Goal: Submit feedback/report problem: Submit feedback/report problem

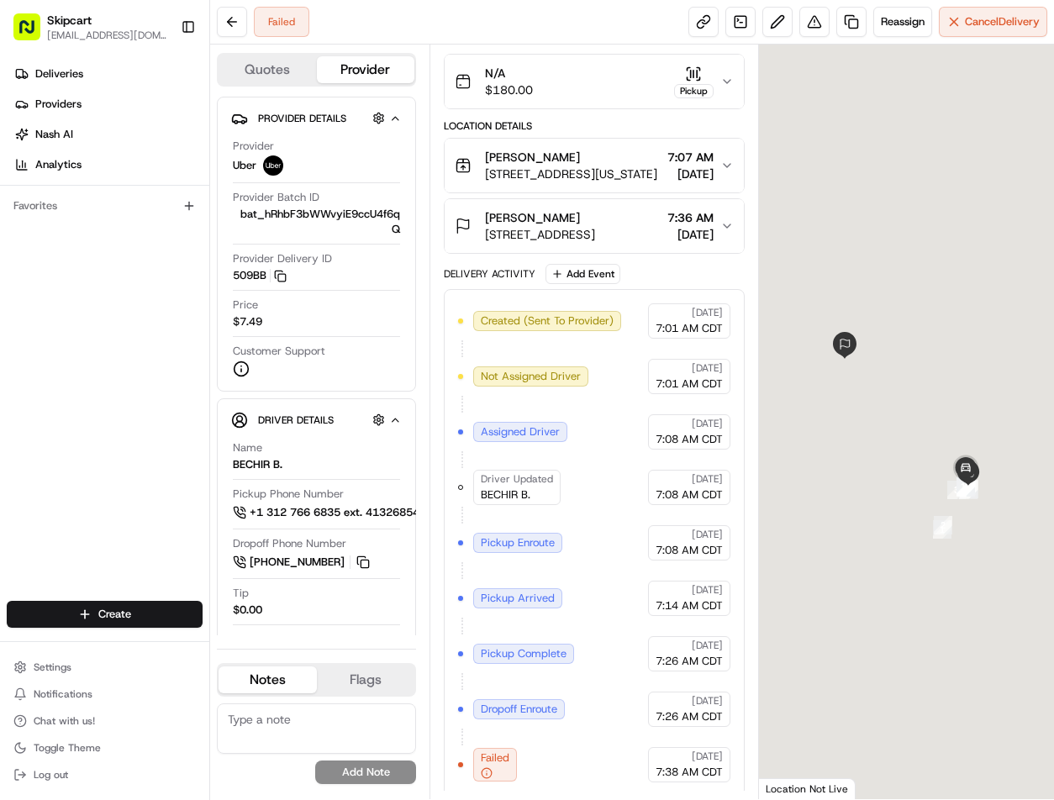
scroll to position [166, 0]
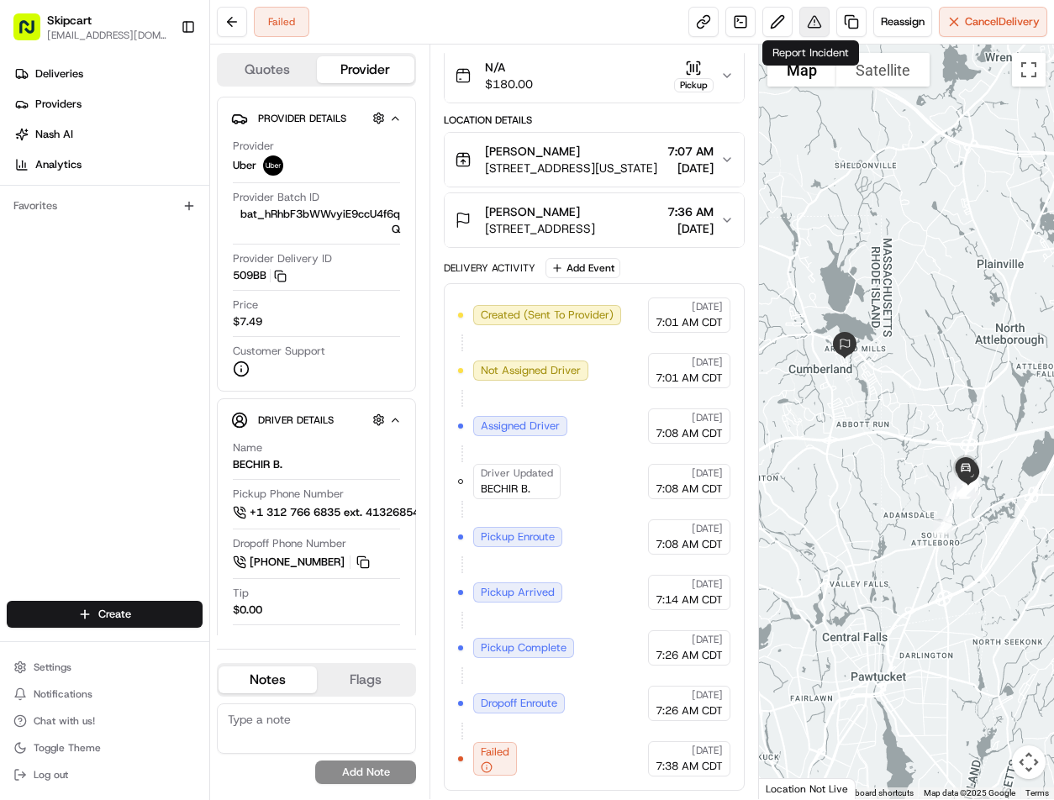
click at [803, 26] on button at bounding box center [814, 22] width 30 height 30
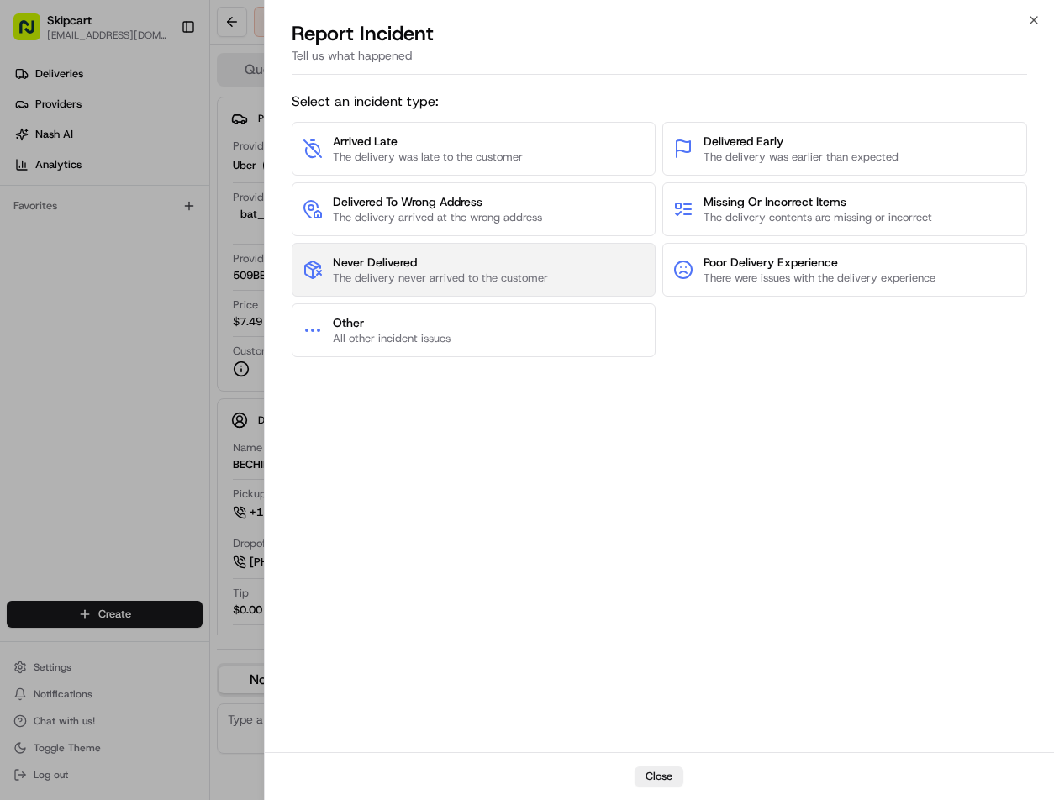
click at [486, 262] on span "Never Delivered" at bounding box center [440, 262] width 215 height 17
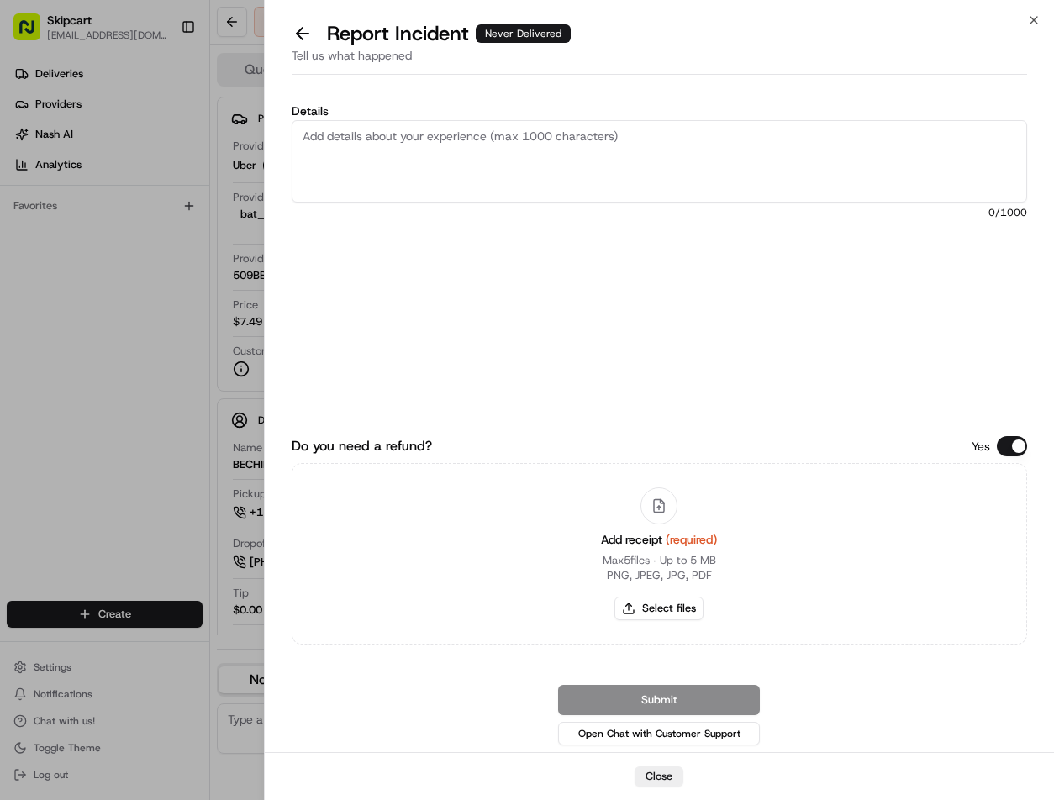
click at [439, 160] on textarea "Details" at bounding box center [660, 161] width 736 height 82
click at [587, 147] on textarea "Details" at bounding box center [660, 161] width 736 height 82
paste textarea "Customer reported non-delivery, driver cancelled of order after receiving items…"
type textarea "Customer reported non-delivery, driver cancelled of order after receiving items…"
click at [641, 604] on button "Select files" at bounding box center [658, 609] width 89 height 24
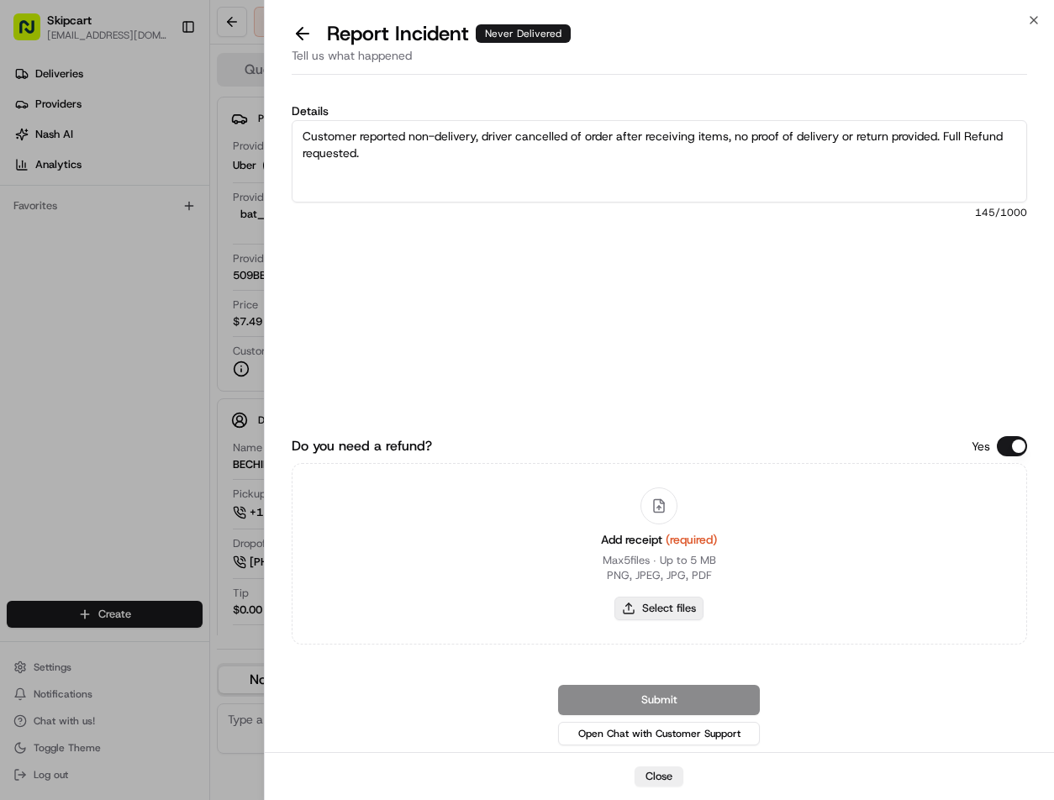
type input "C:\fakepath\Capture.JPG"
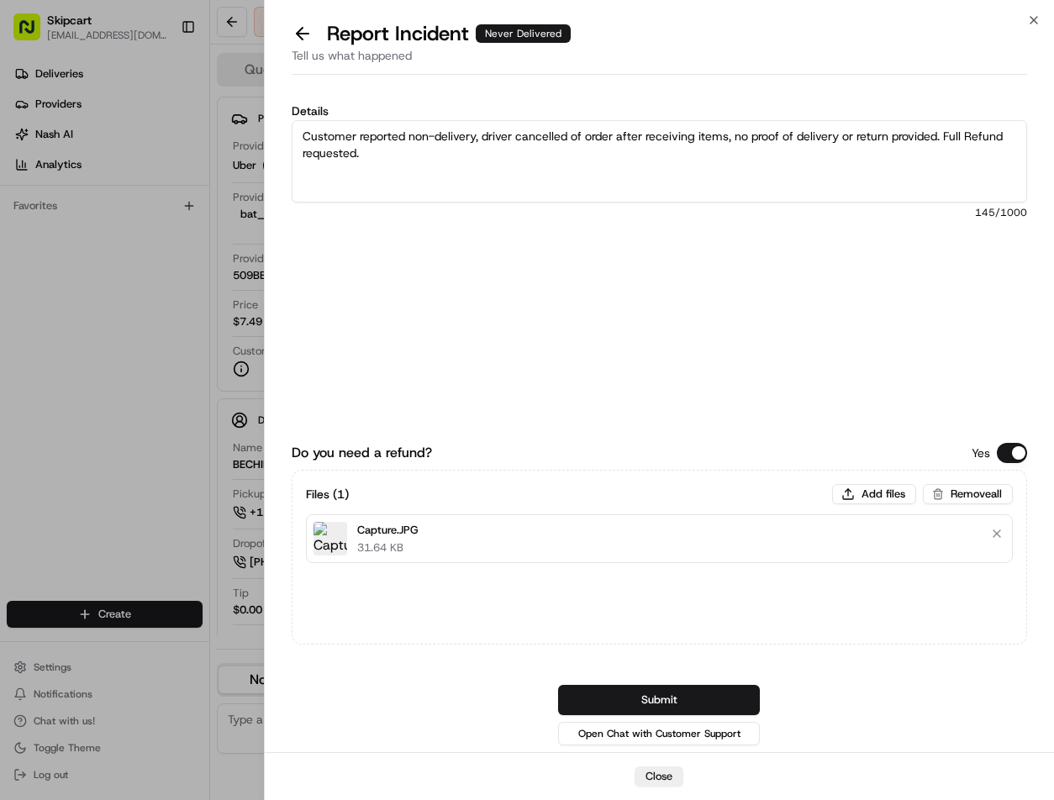
click at [626, 702] on button "Submit" at bounding box center [659, 700] width 202 height 30
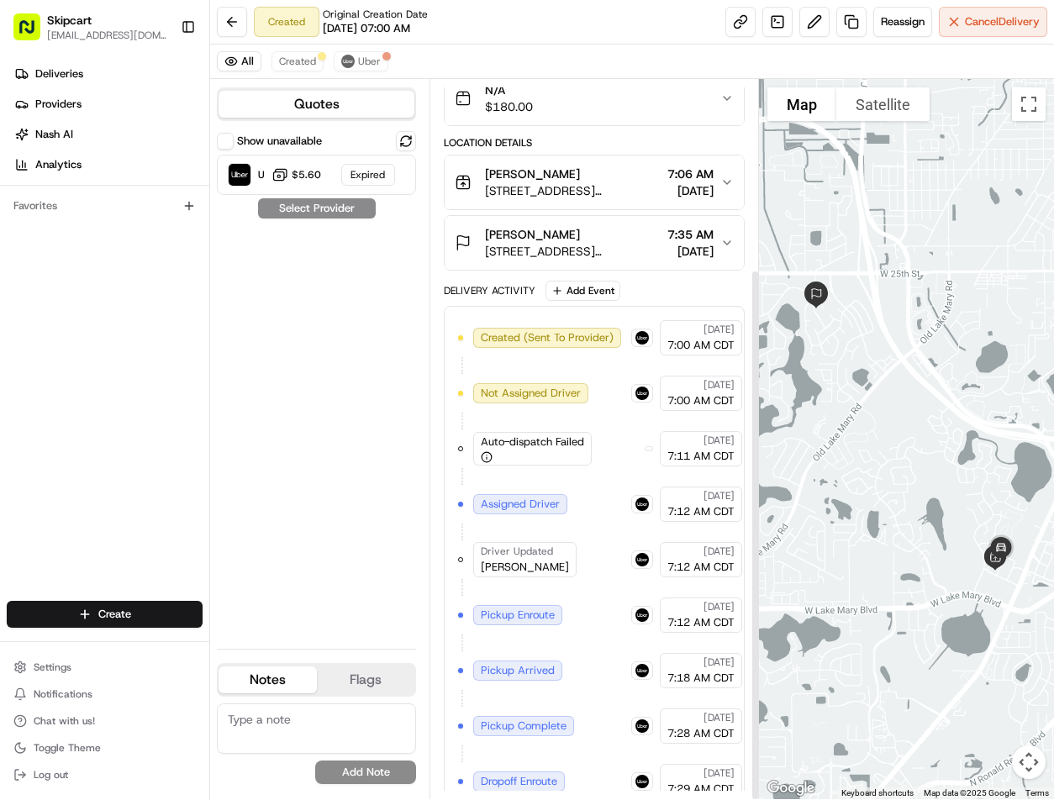
scroll to position [256, 0]
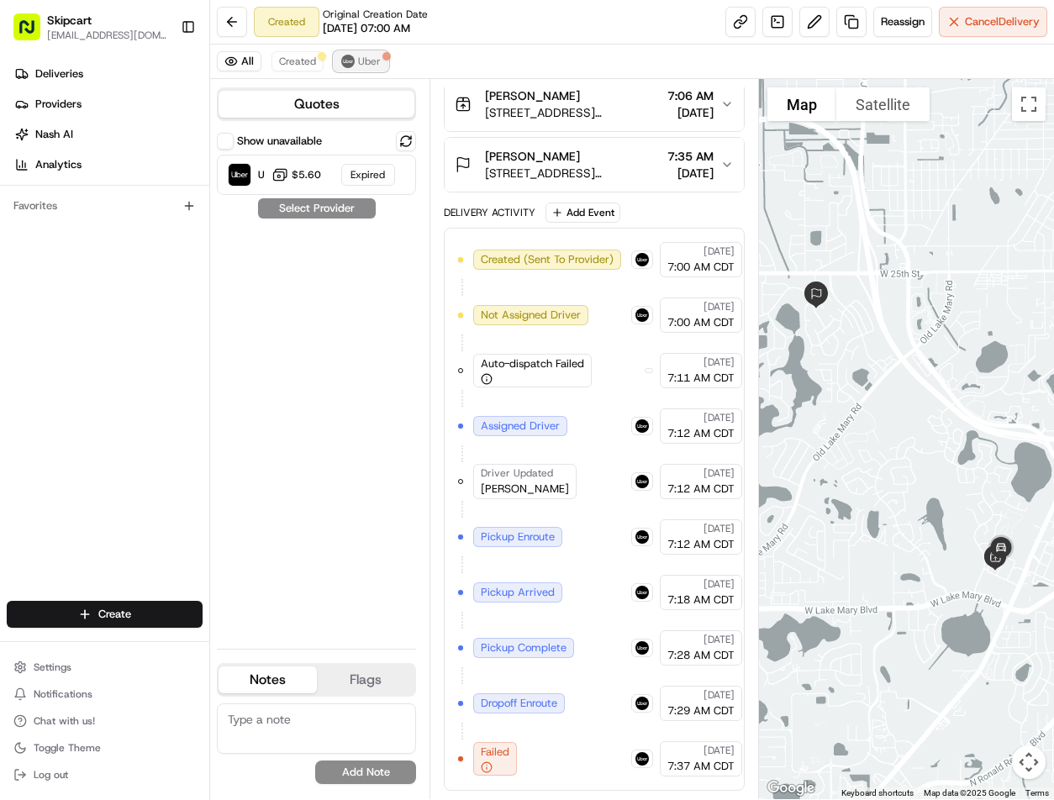
click at [384, 55] on div at bounding box center [386, 56] width 8 height 8
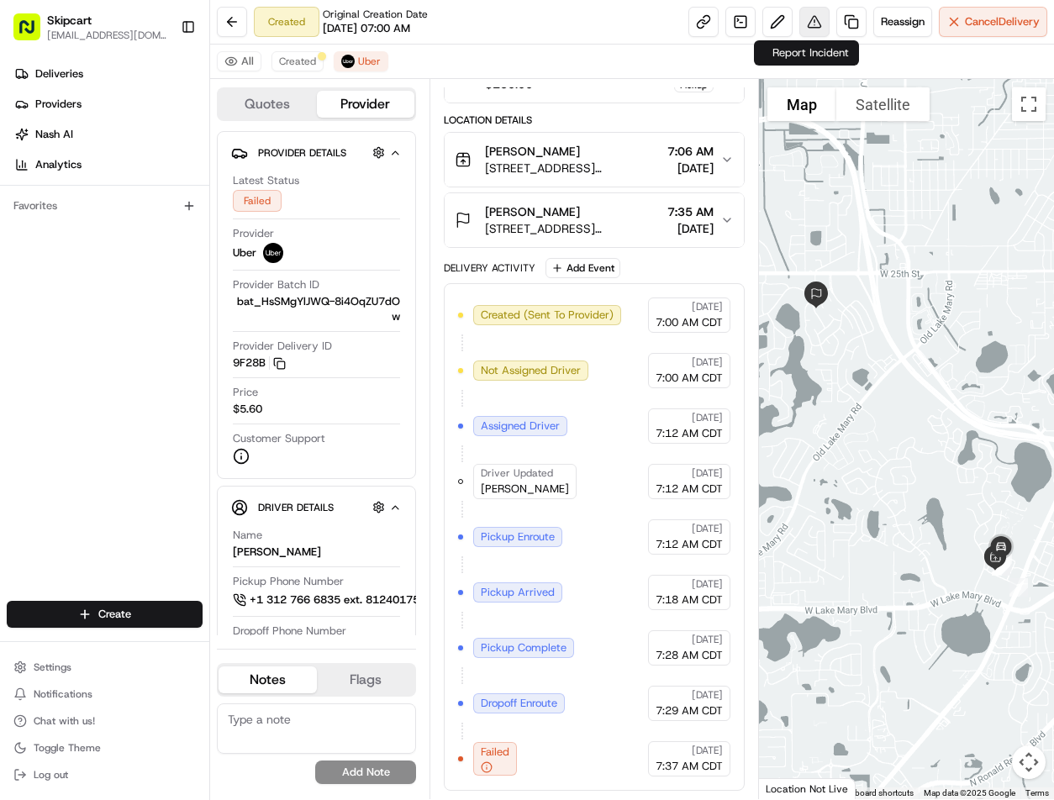
click at [809, 24] on button at bounding box center [814, 22] width 30 height 30
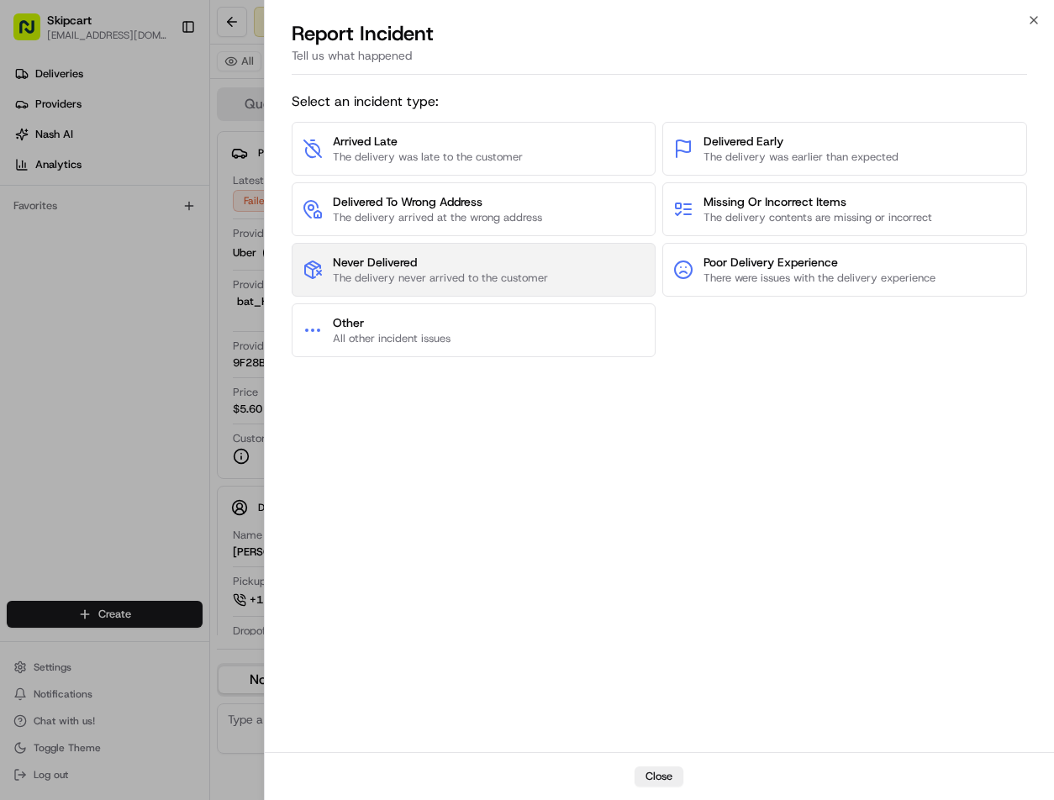
click at [454, 248] on button "Never Delivered The delivery never arrived to the customer" at bounding box center [474, 270] width 365 height 54
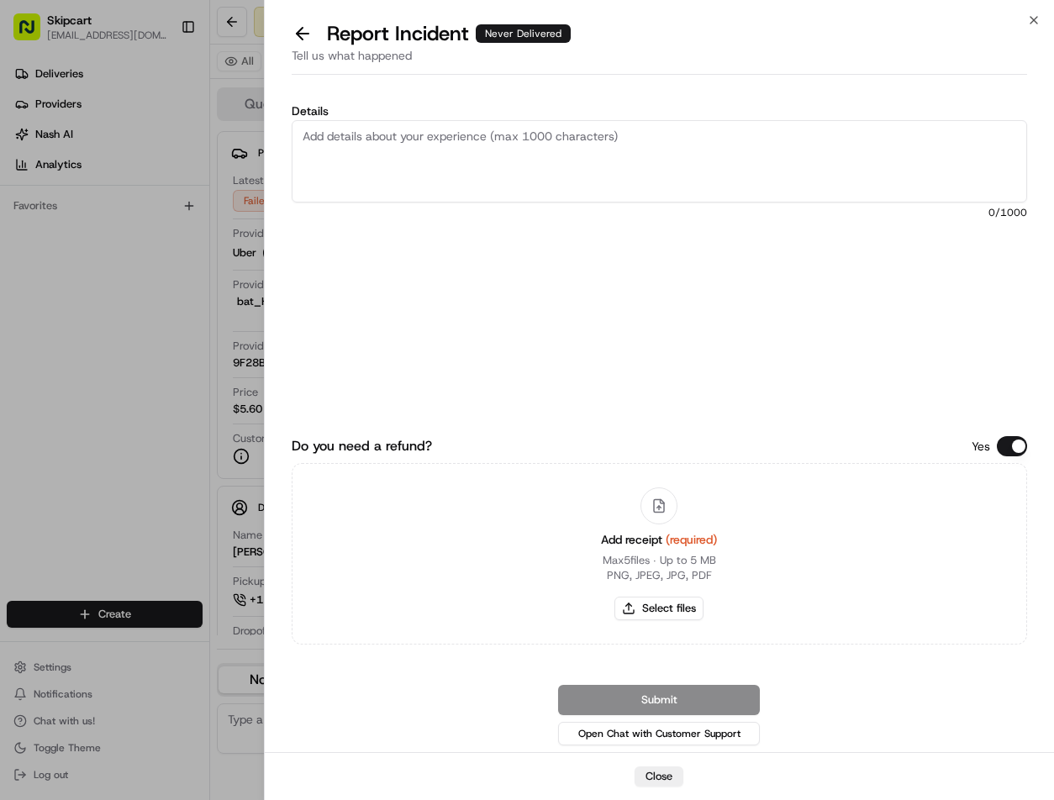
click at [534, 149] on textarea "Details" at bounding box center [660, 161] width 736 height 82
paste textarea "Customer reported non-delivery, driver cancelled of order after receiving items…"
type textarea "Customer reported non-delivery, driver cancelled of order after receiving items…"
click at [644, 609] on button "Select files" at bounding box center [658, 609] width 89 height 24
type input "C:\fakepath\Capture.JPG"
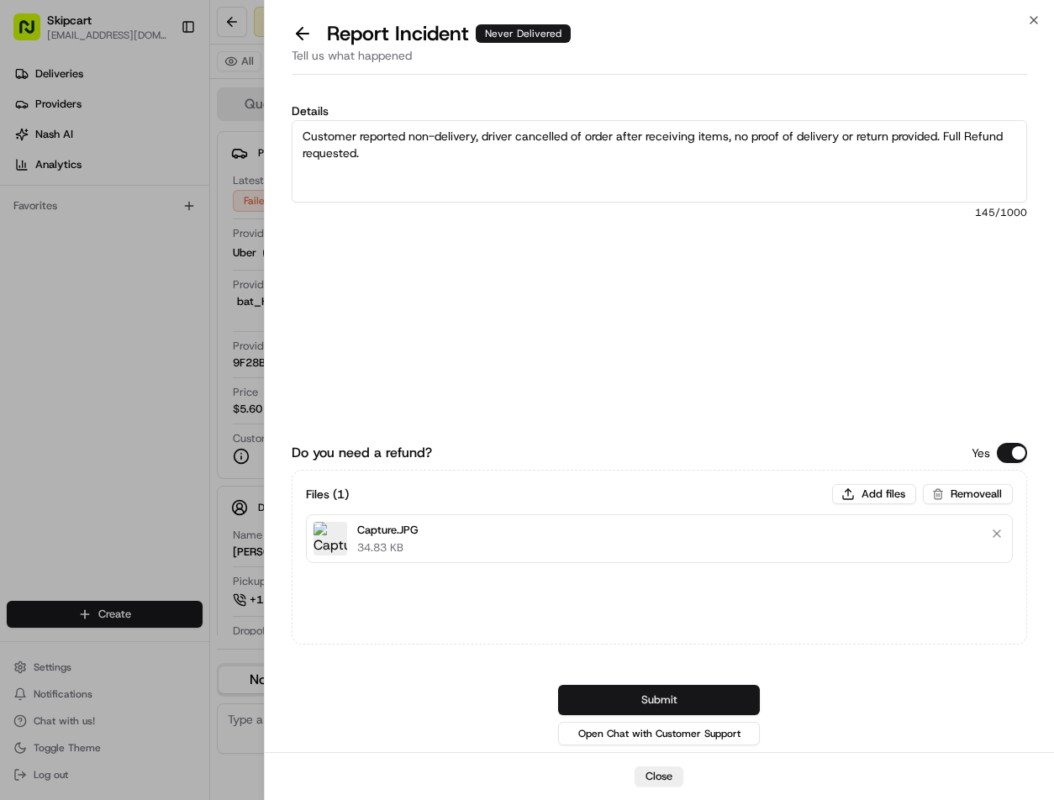
click at [660, 702] on button "Submit" at bounding box center [659, 700] width 202 height 30
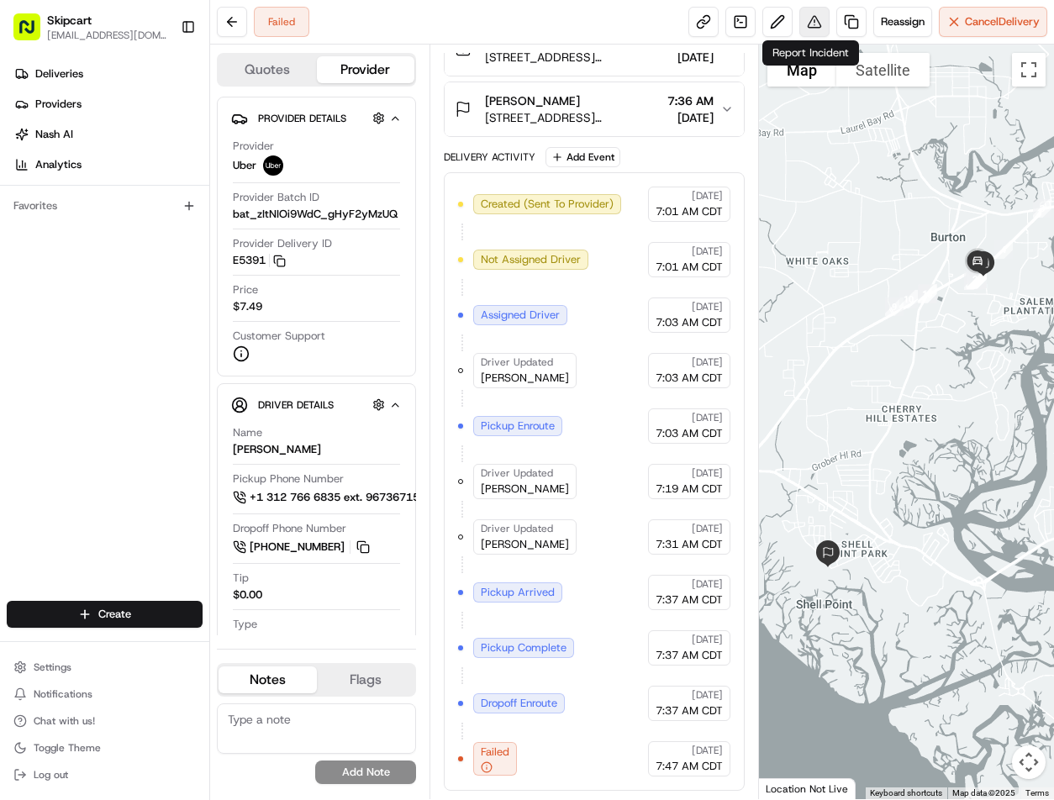
click at [814, 25] on button at bounding box center [814, 22] width 30 height 30
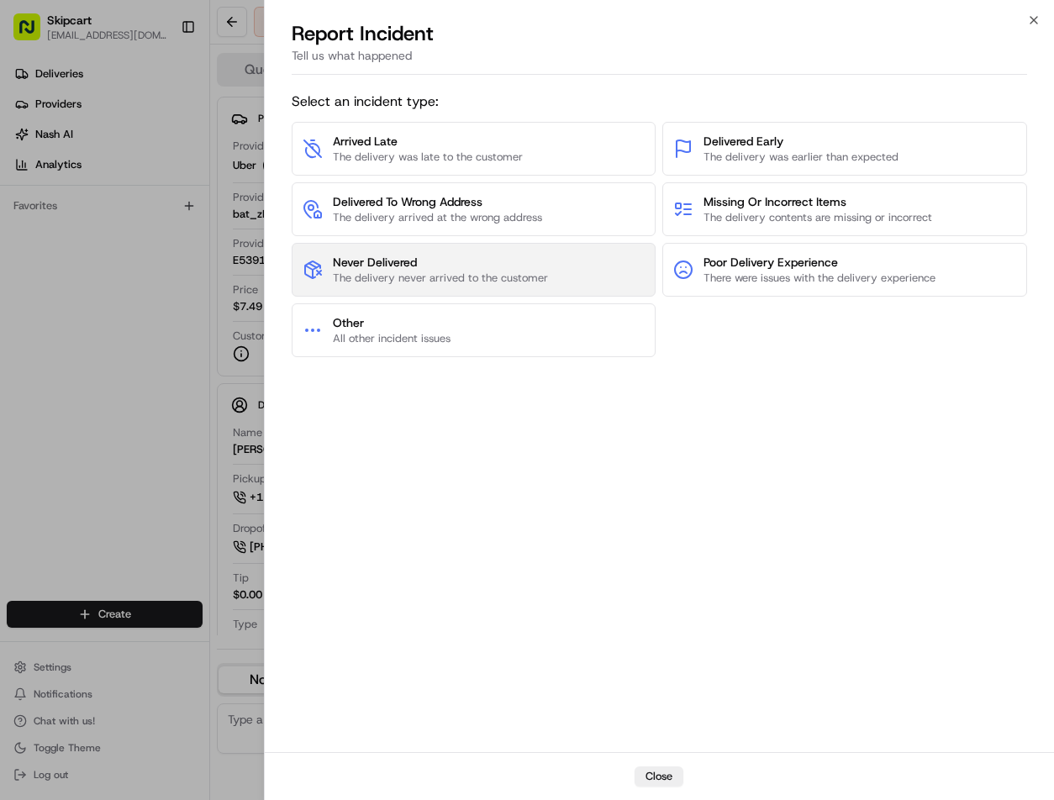
click at [347, 244] on button "Never Delivered The delivery never arrived to the customer" at bounding box center [474, 270] width 365 height 54
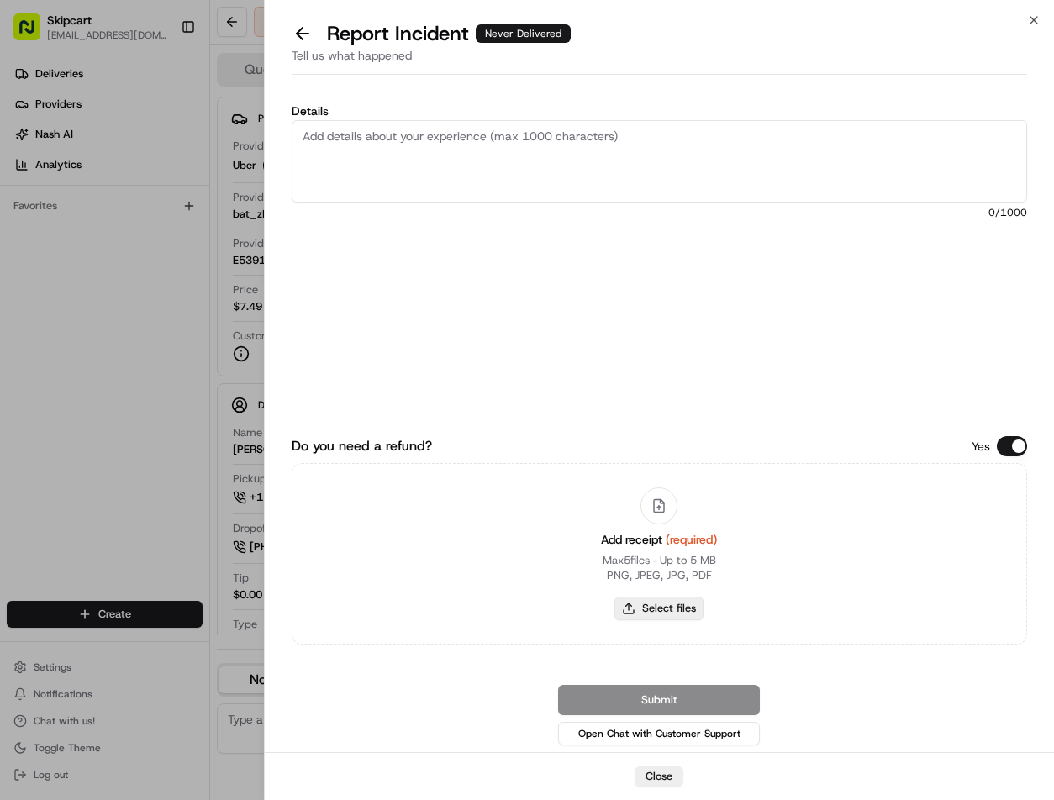
click at [645, 608] on button "Select files" at bounding box center [658, 609] width 89 height 24
type input "C:\fakepath\Capture.JPG"
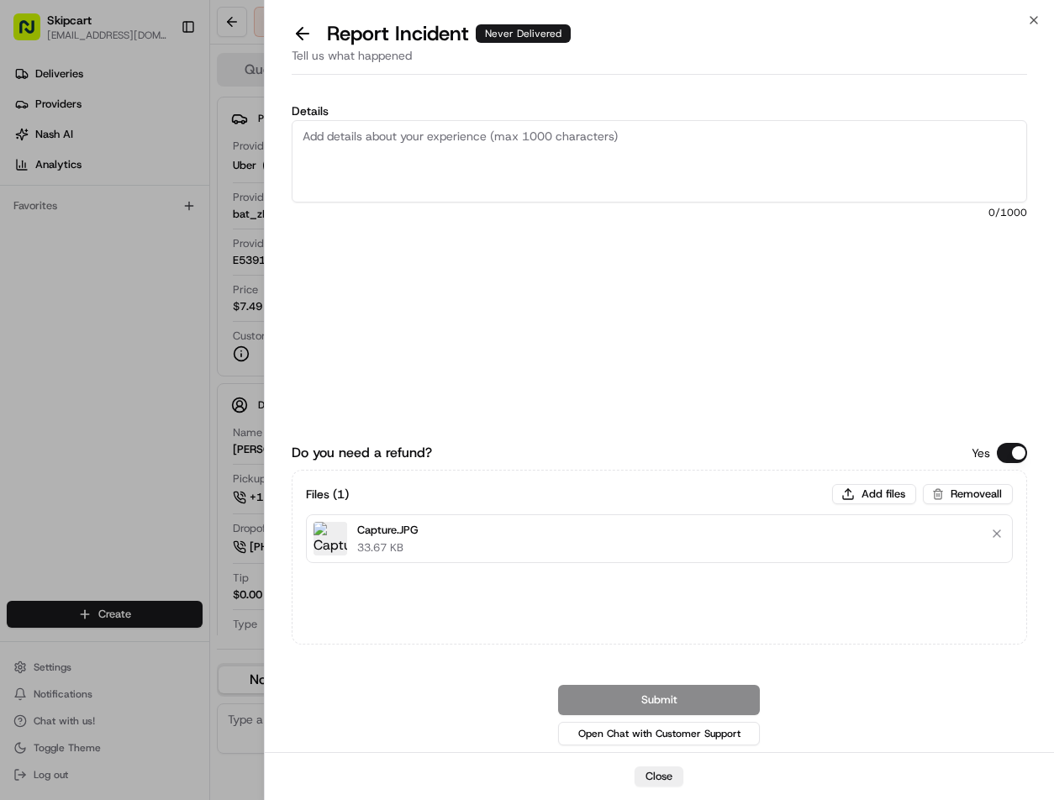
click at [522, 179] on textarea "Details" at bounding box center [660, 161] width 736 height 82
paste textarea "Customer reported non-delivery, driver cancelled of order after receiving items…"
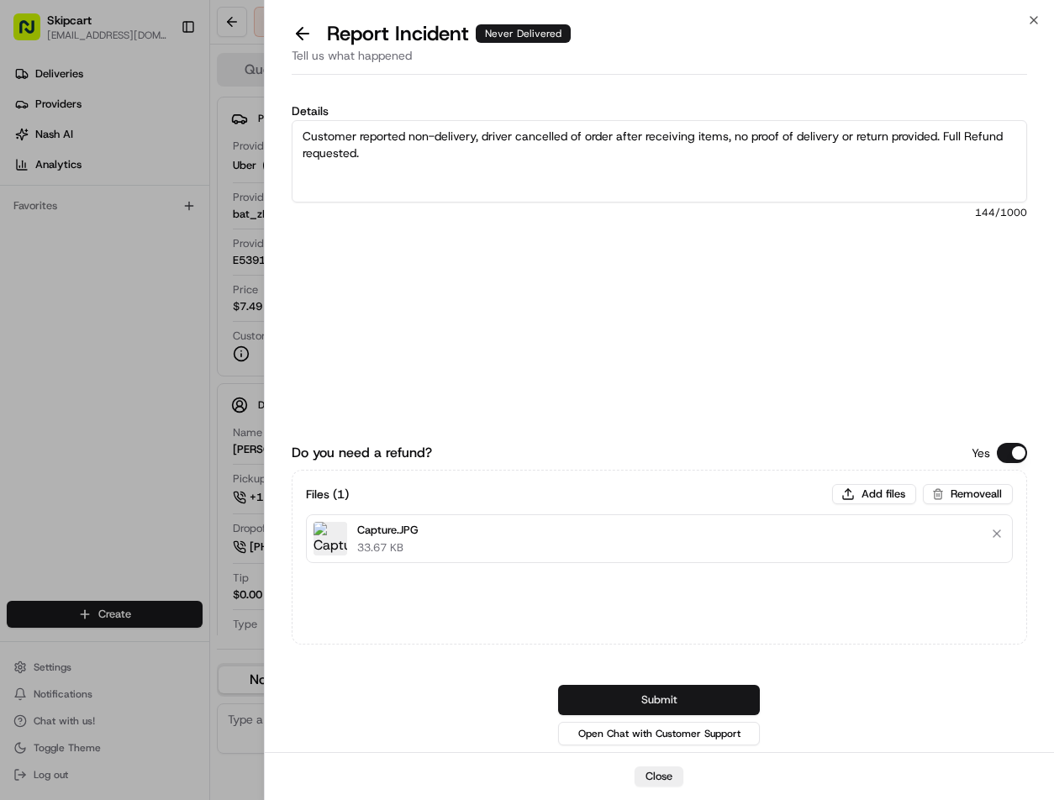
type textarea "Customer reported non-delivery, driver cancelled of order after receiving items…"
click at [592, 702] on button "Submit" at bounding box center [659, 700] width 202 height 30
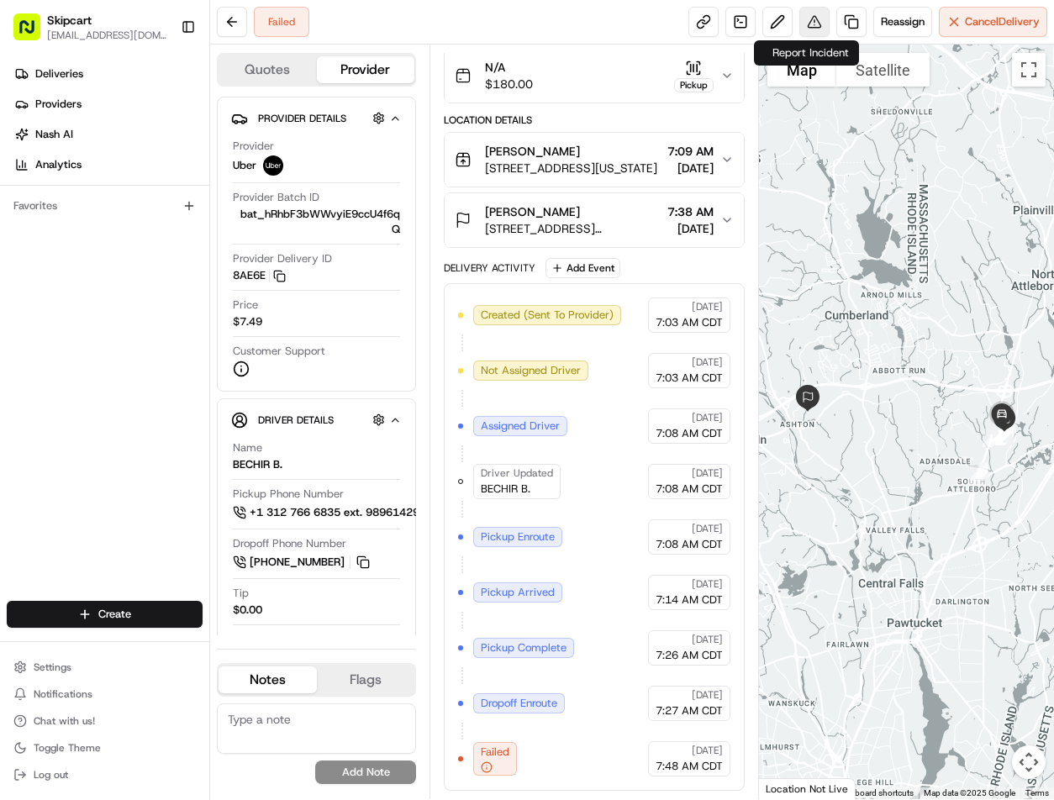
click at [800, 27] on button at bounding box center [814, 22] width 30 height 30
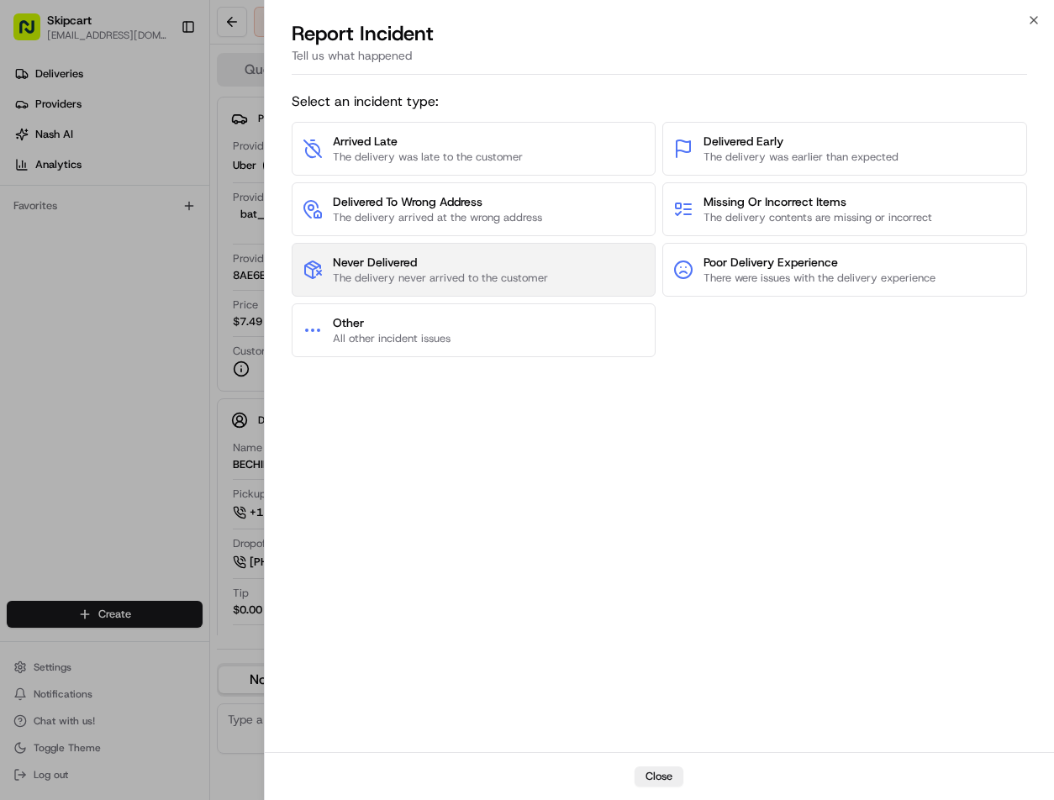
click at [420, 286] on button "Never Delivered The delivery never arrived to the customer" at bounding box center [474, 270] width 365 height 54
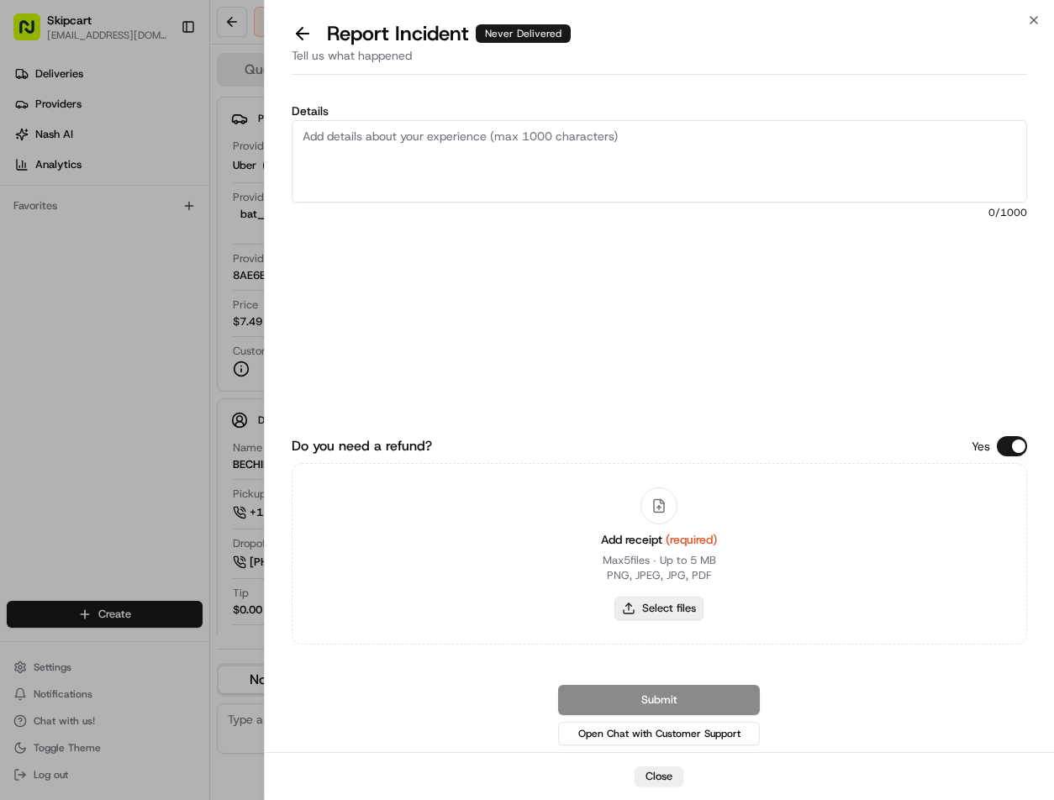
click at [653, 607] on button "Select files" at bounding box center [658, 609] width 89 height 24
type input "C:\fakepath\Capture.JPG"
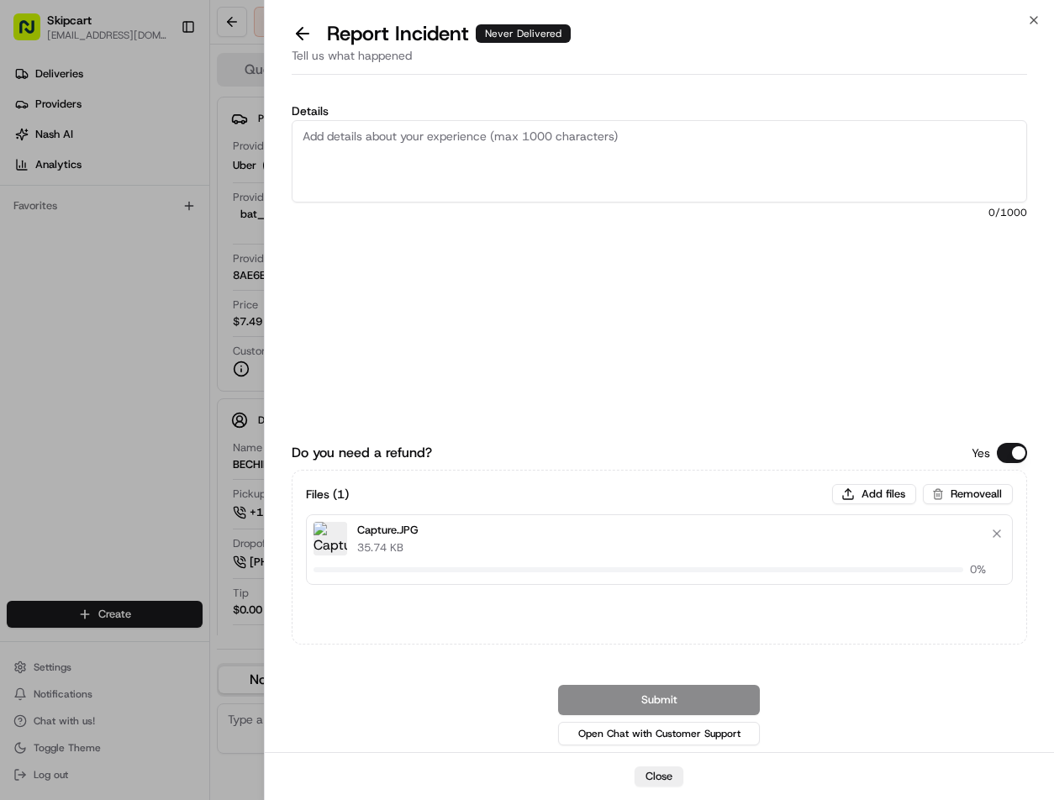
click at [592, 154] on textarea "Details" at bounding box center [660, 161] width 736 height 82
click at [428, 176] on textarea "Details" at bounding box center [660, 161] width 736 height 82
paste textarea "Customer reported non-delivery, driver cancelled of order after receiving items…"
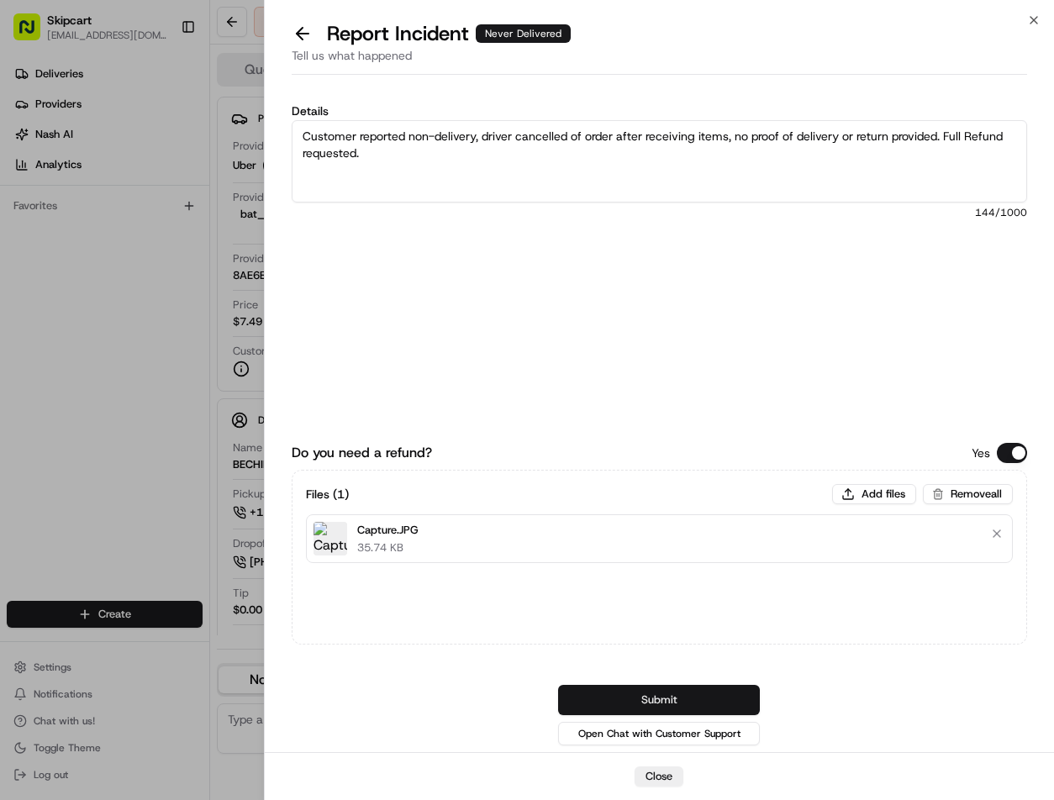
type textarea "Customer reported non-delivery, driver cancelled of order after receiving items…"
click at [655, 700] on button "Submit" at bounding box center [659, 700] width 202 height 30
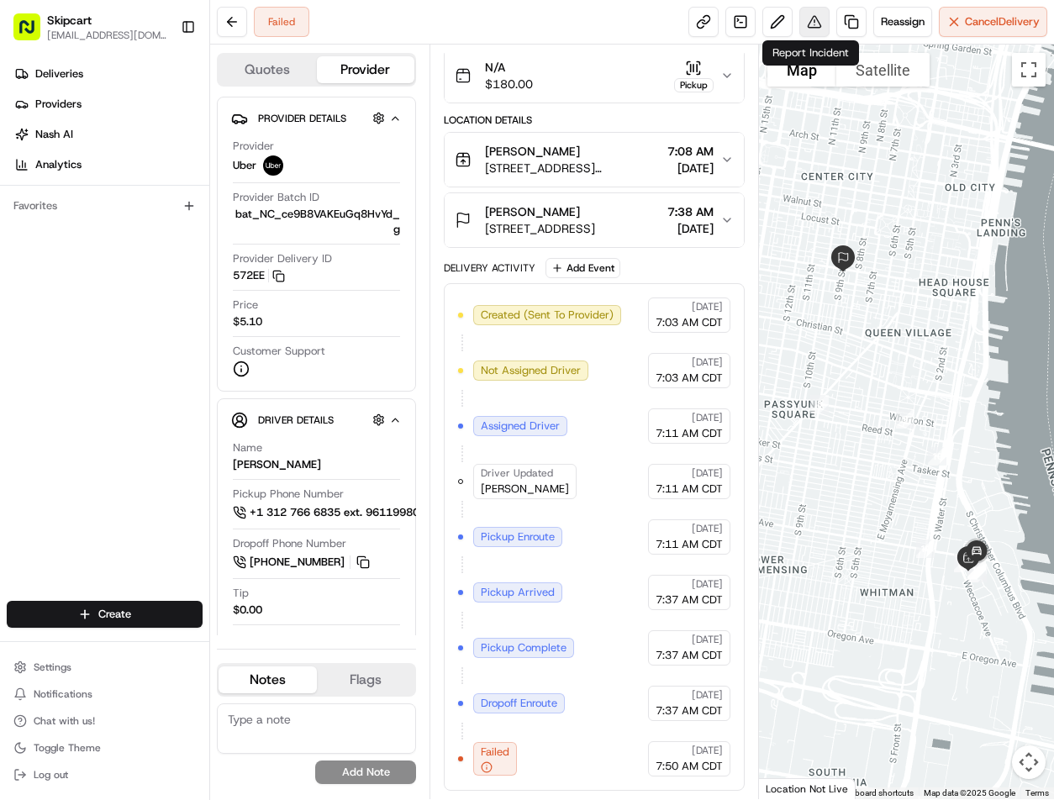
click at [813, 22] on button at bounding box center [814, 22] width 30 height 30
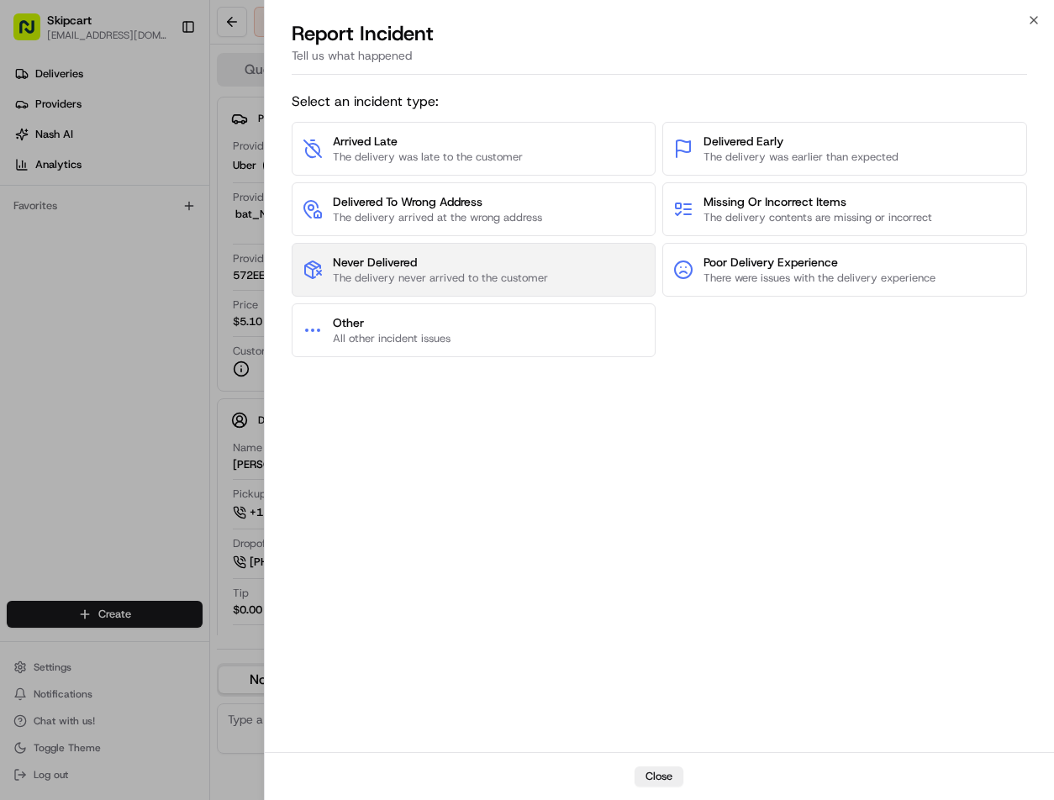
click at [504, 260] on span "Never Delivered" at bounding box center [440, 262] width 215 height 17
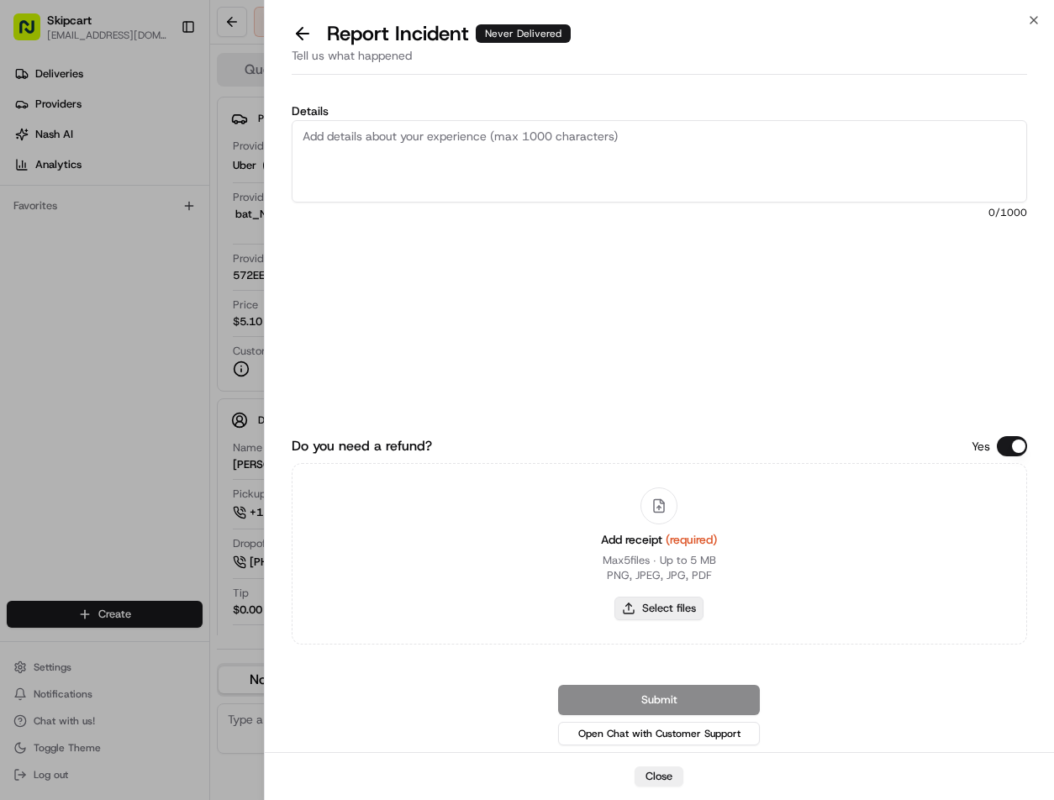
click at [623, 599] on button "Select files" at bounding box center [658, 609] width 89 height 24
type input "C:\fakepath\Capture.JPG"
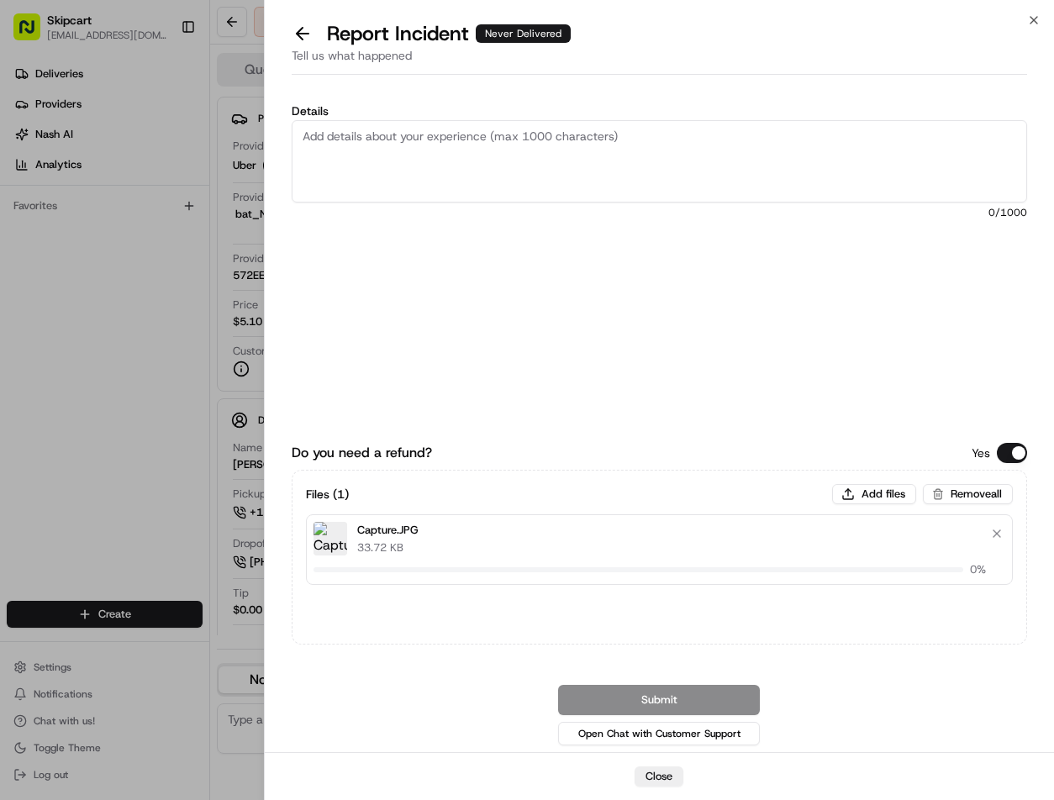
click at [438, 134] on textarea "Details" at bounding box center [660, 161] width 736 height 82
click at [412, 168] on textarea "Details" at bounding box center [660, 161] width 736 height 82
paste textarea "Customer reported non-delivery, driver cancelled of order after receiving items…"
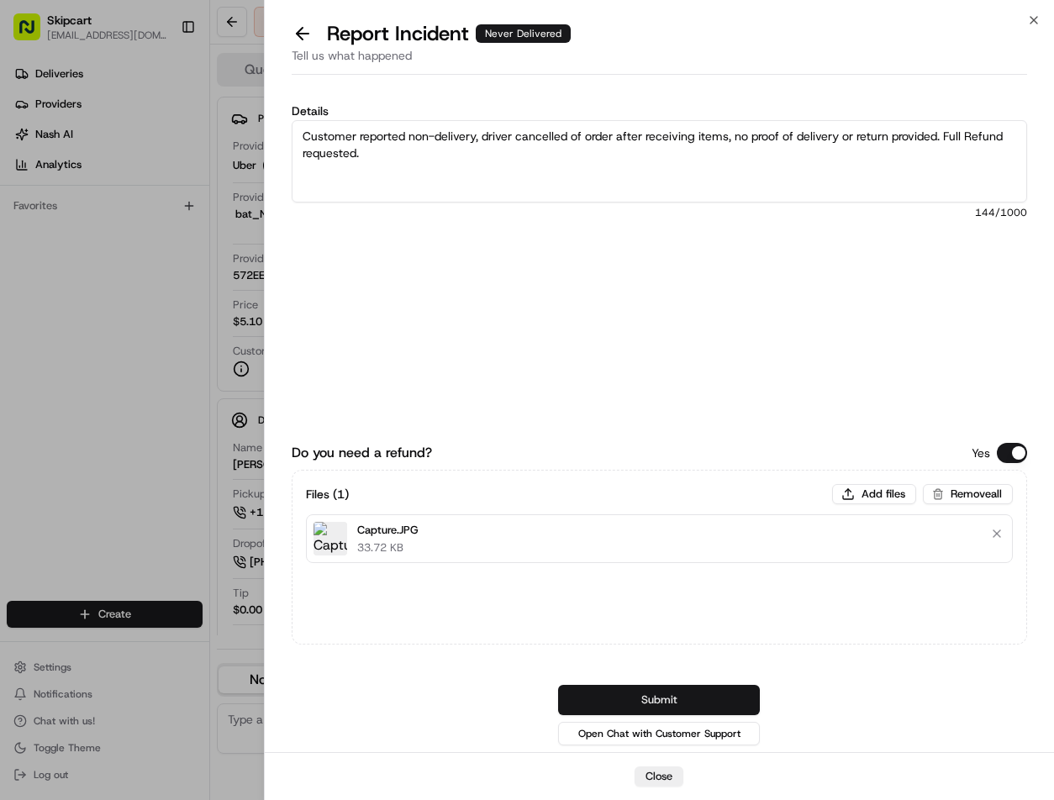
type textarea "Customer reported non-delivery, driver cancelled of order after receiving items…"
click at [653, 694] on button "Submit" at bounding box center [659, 700] width 202 height 30
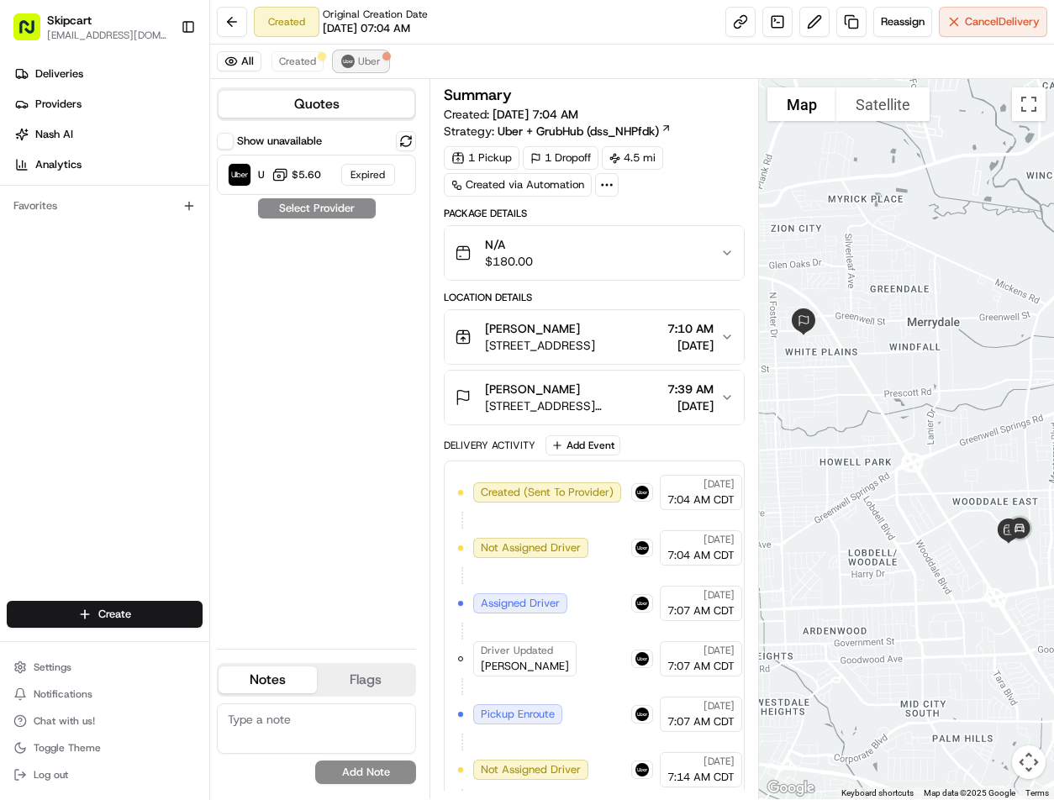
click at [373, 68] on button "Uber" at bounding box center [361, 61] width 55 height 20
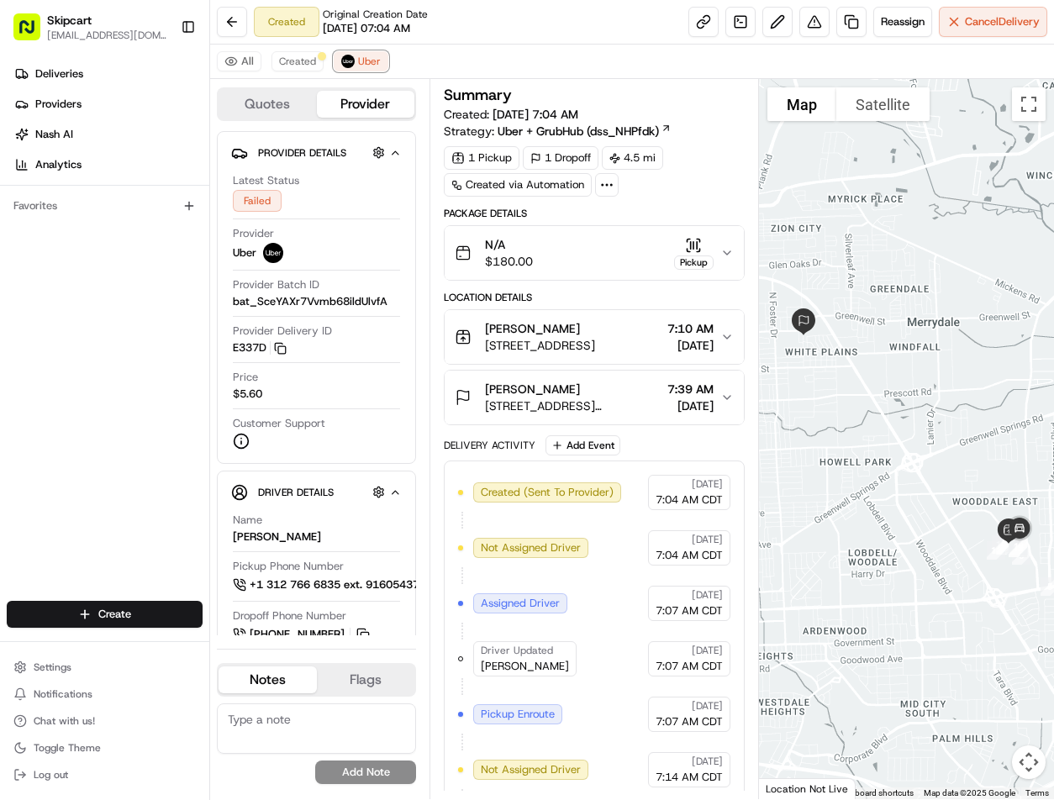
scroll to position [399, 0]
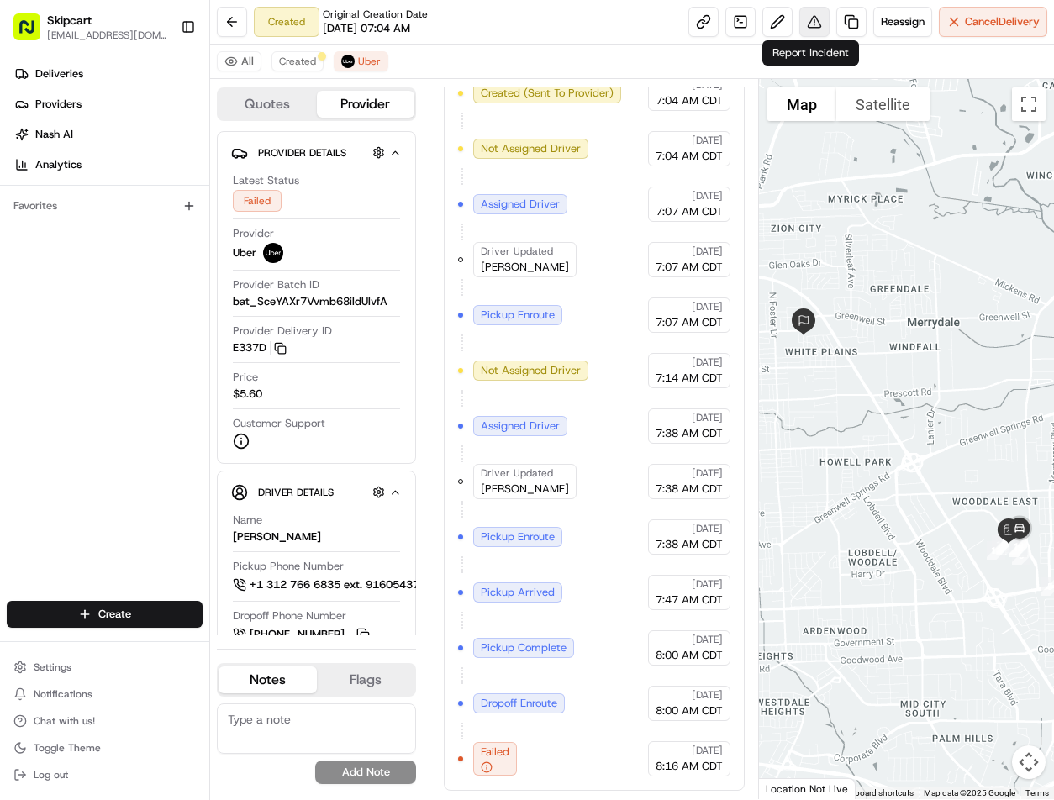
click at [800, 19] on button at bounding box center [814, 22] width 30 height 30
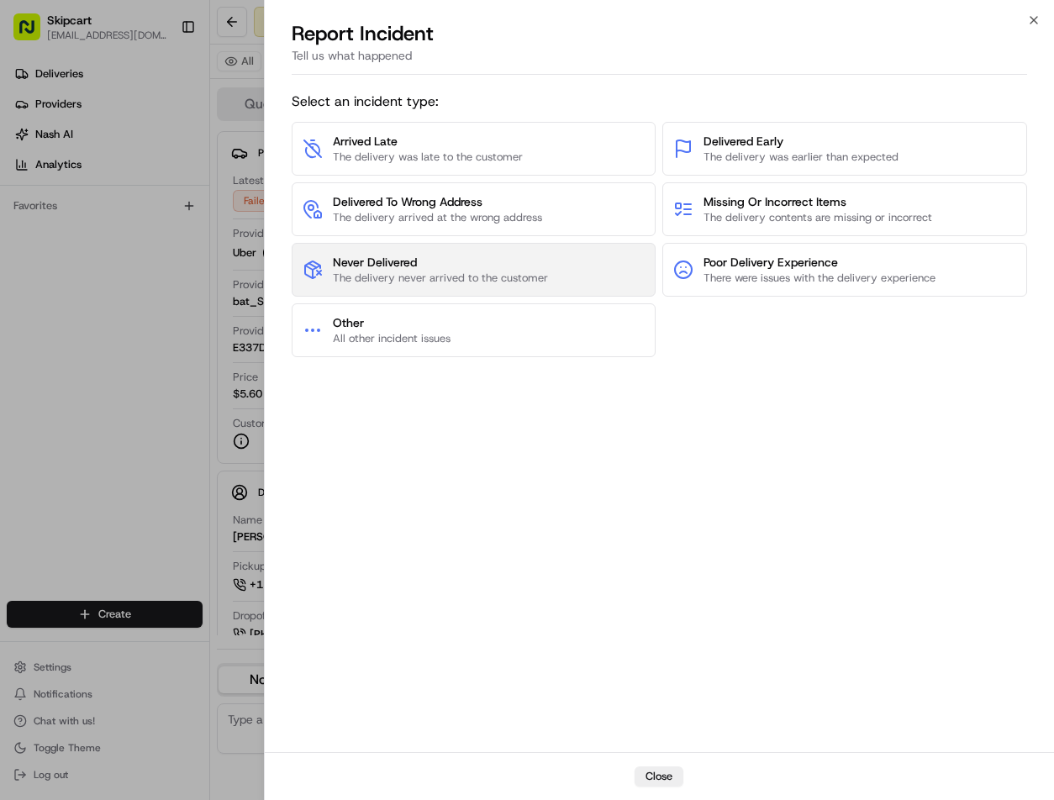
click at [525, 261] on span "Never Delivered" at bounding box center [440, 262] width 215 height 17
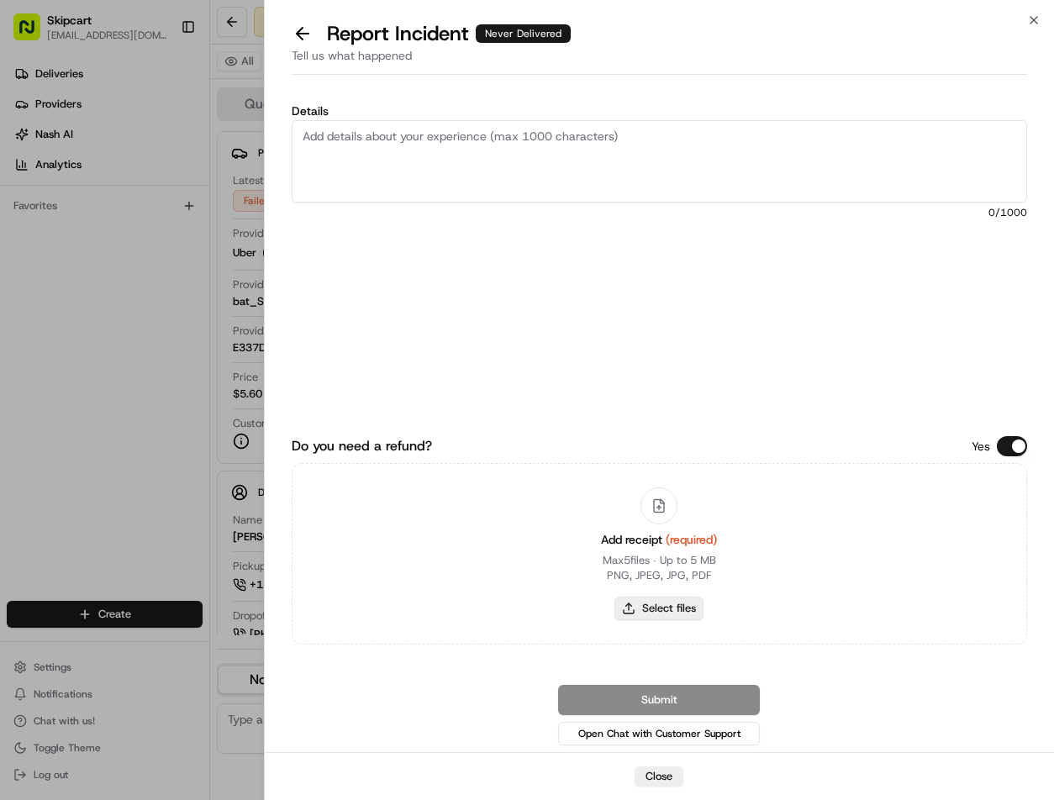
click at [646, 618] on button "Select files" at bounding box center [658, 609] width 89 height 24
type input "C:\fakepath\Capture.JPG"
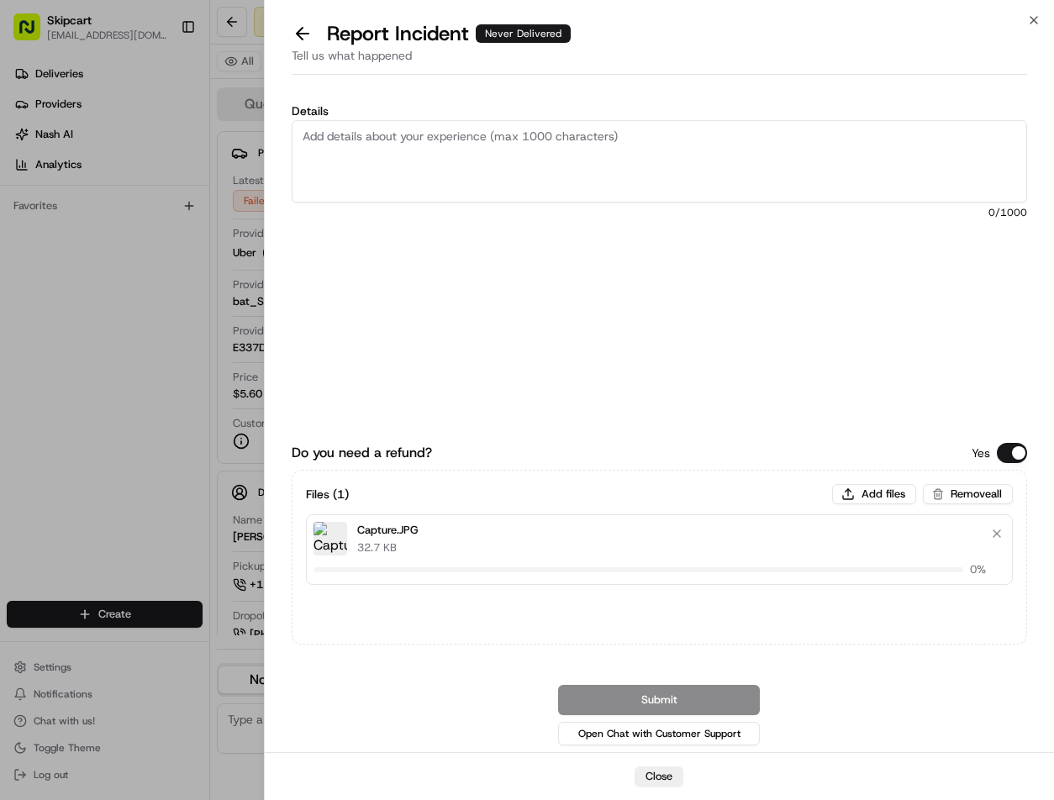
click at [589, 153] on textarea "Details" at bounding box center [660, 161] width 736 height 82
click at [408, 171] on textarea "Details" at bounding box center [660, 161] width 736 height 82
paste textarea "Customer reported non-delivery, driver cancelled of order after receiving items…"
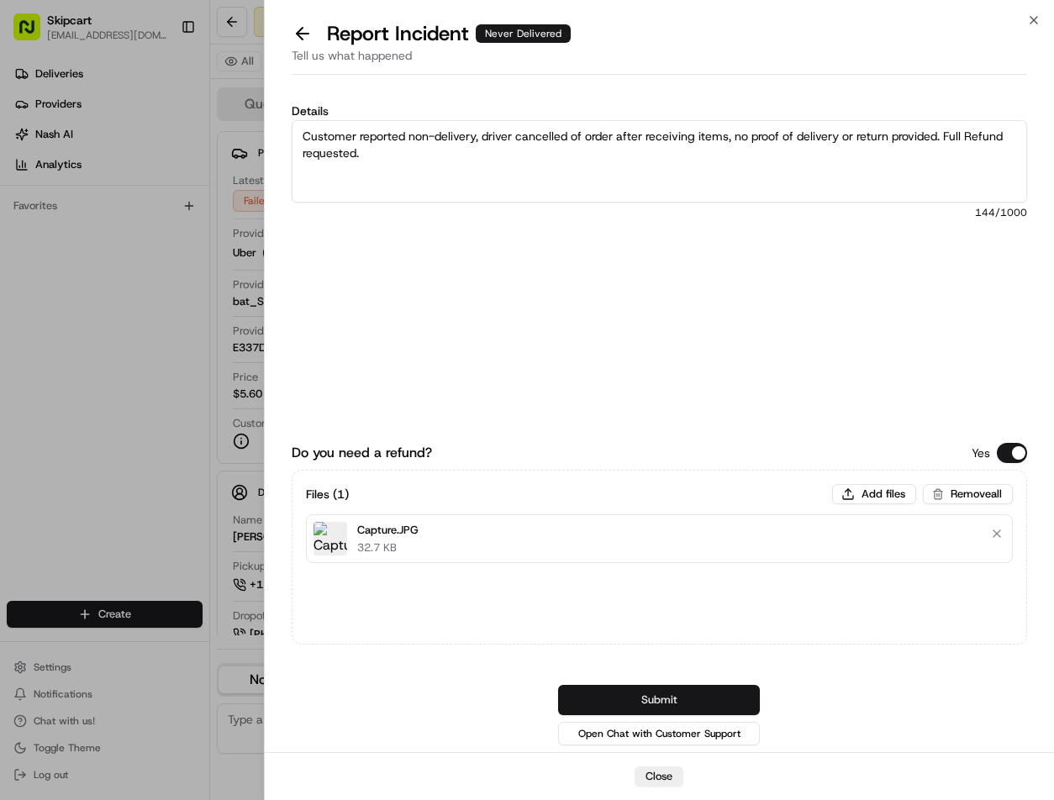
type textarea "Customer reported non-delivery, driver cancelled of order after receiving items…"
click at [639, 697] on button "Submit" at bounding box center [659, 700] width 202 height 30
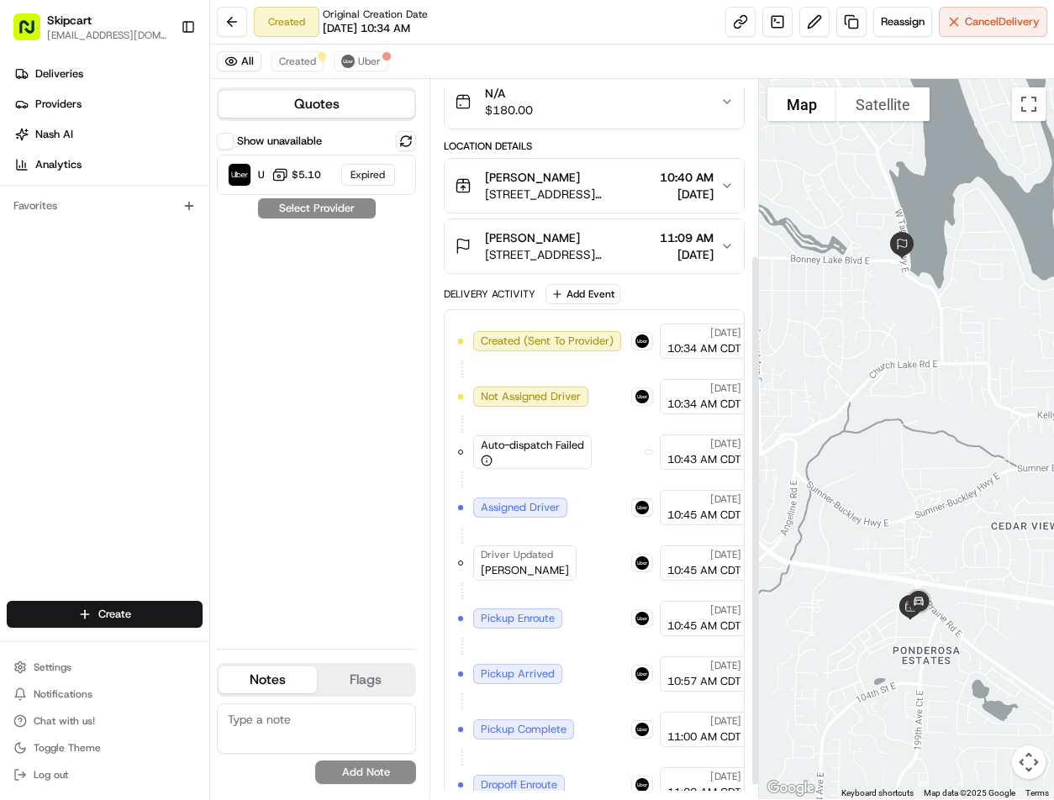
scroll to position [256, 0]
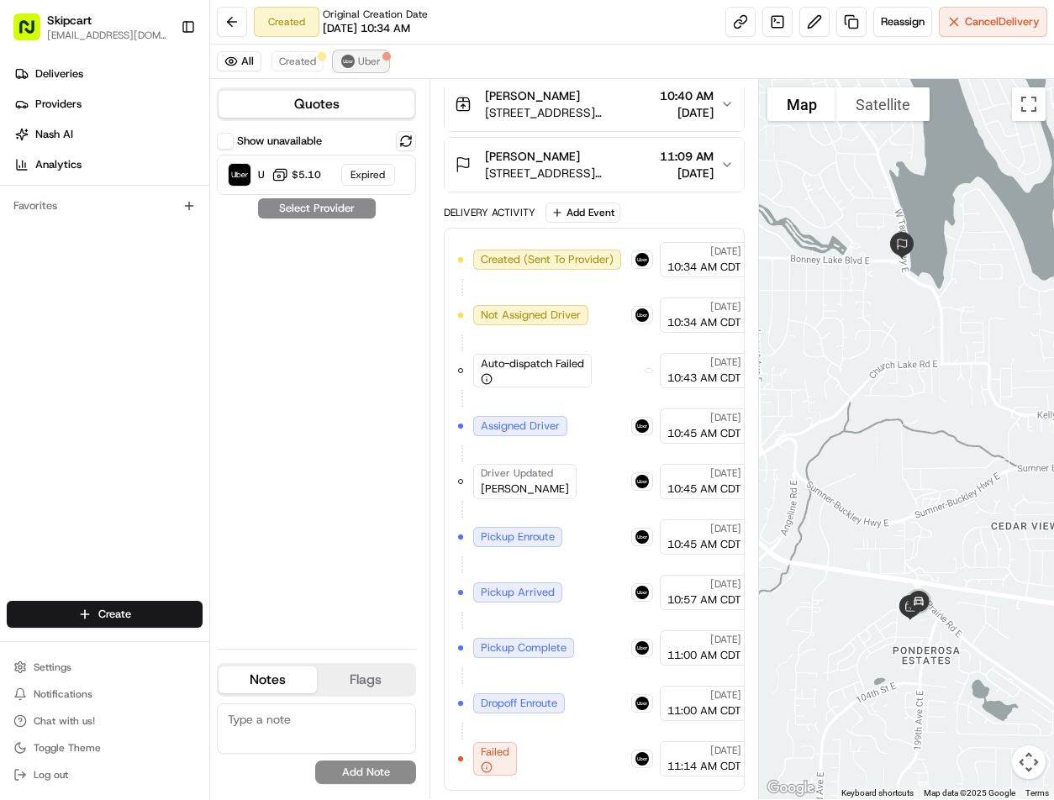
click at [377, 65] on span "Uber" at bounding box center [369, 61] width 23 height 13
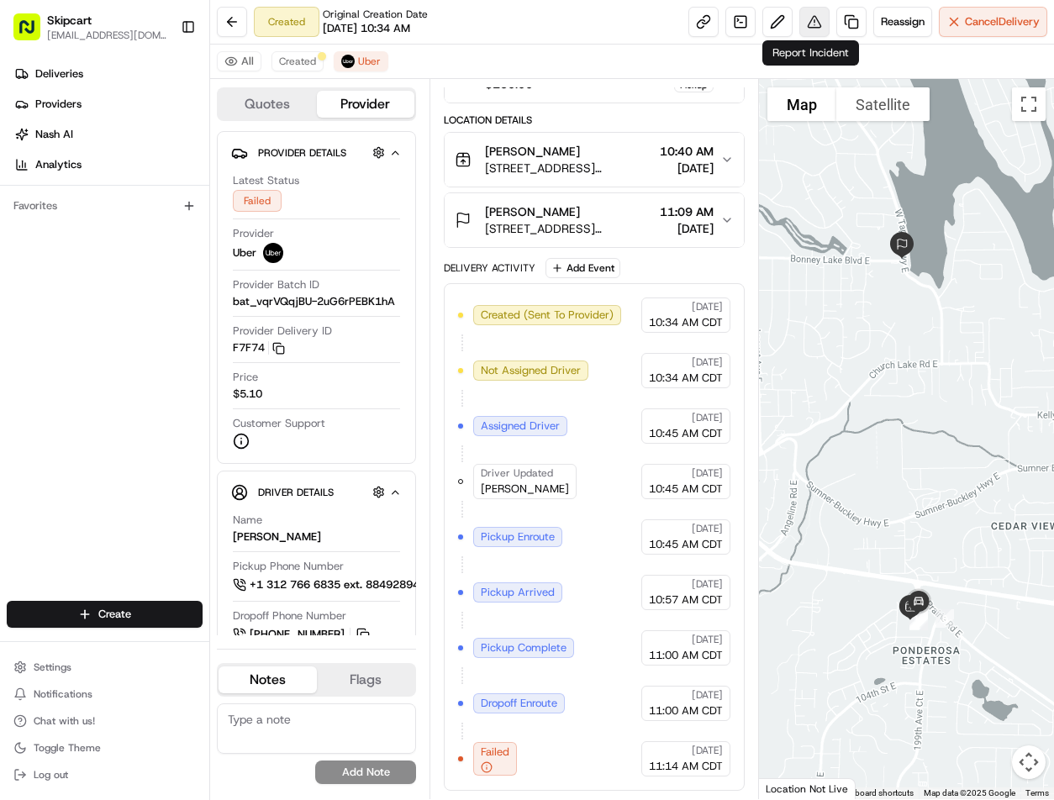
click at [799, 30] on button at bounding box center [814, 22] width 30 height 30
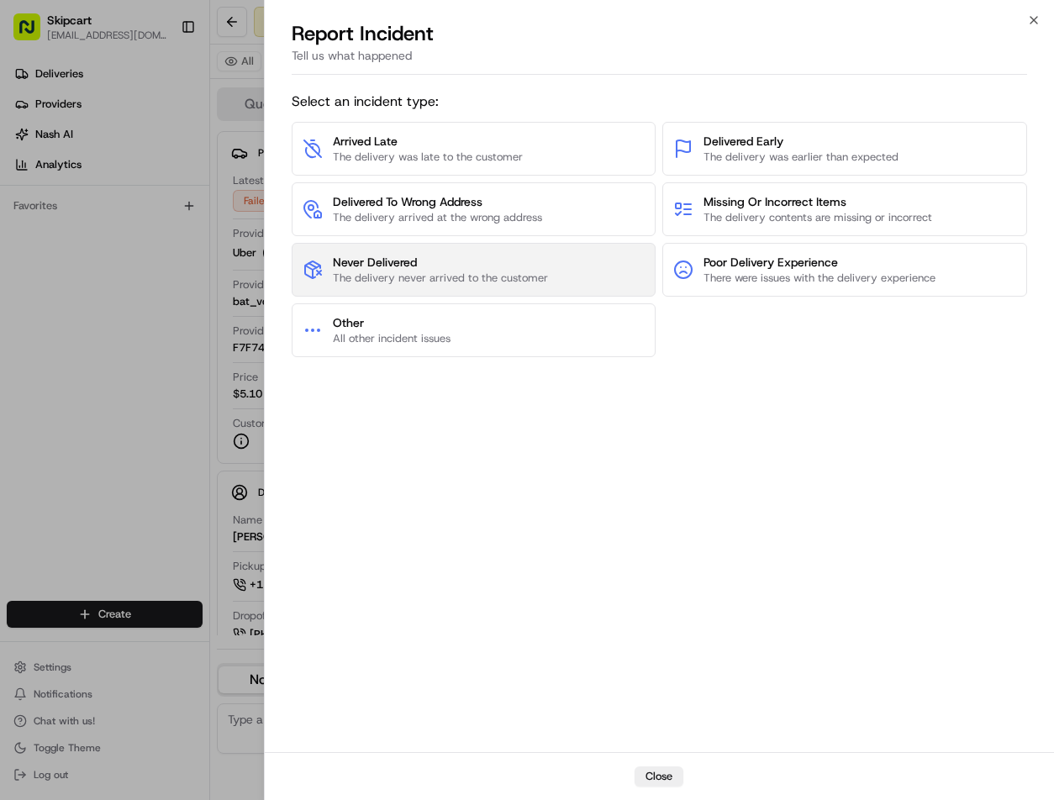
click at [448, 266] on span "Never Delivered" at bounding box center [440, 262] width 215 height 17
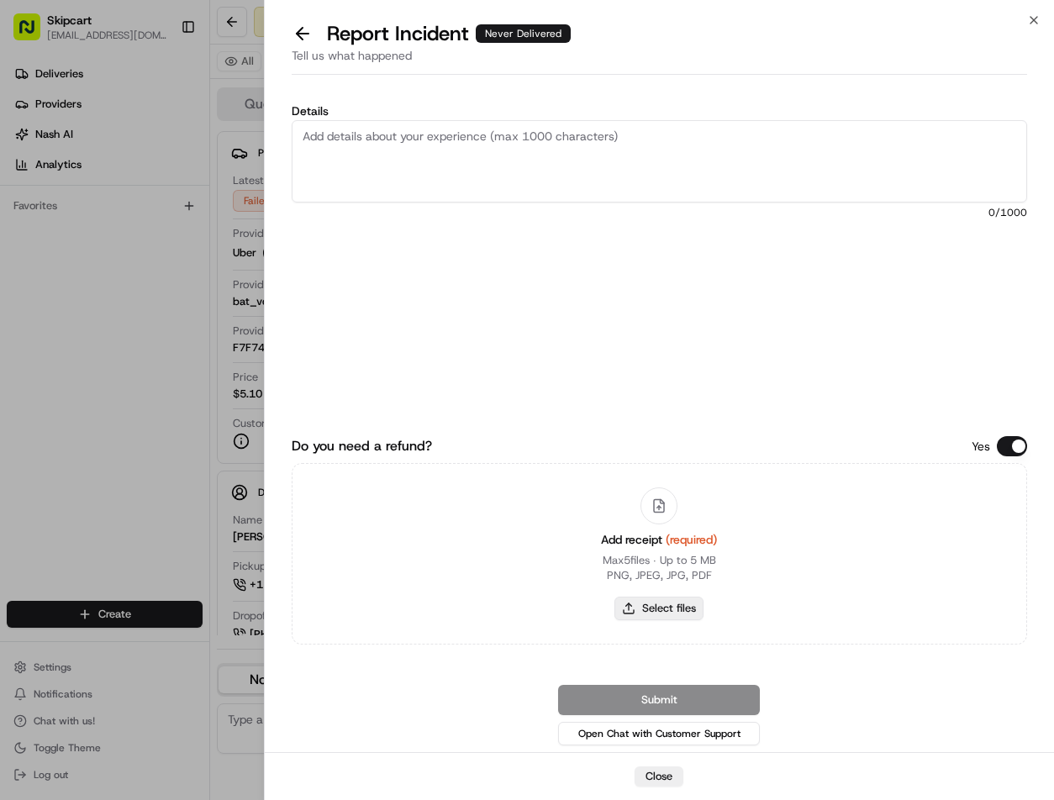
click at [638, 602] on button "Select files" at bounding box center [658, 609] width 89 height 24
type input "C:\fakepath\Capture.JPG"
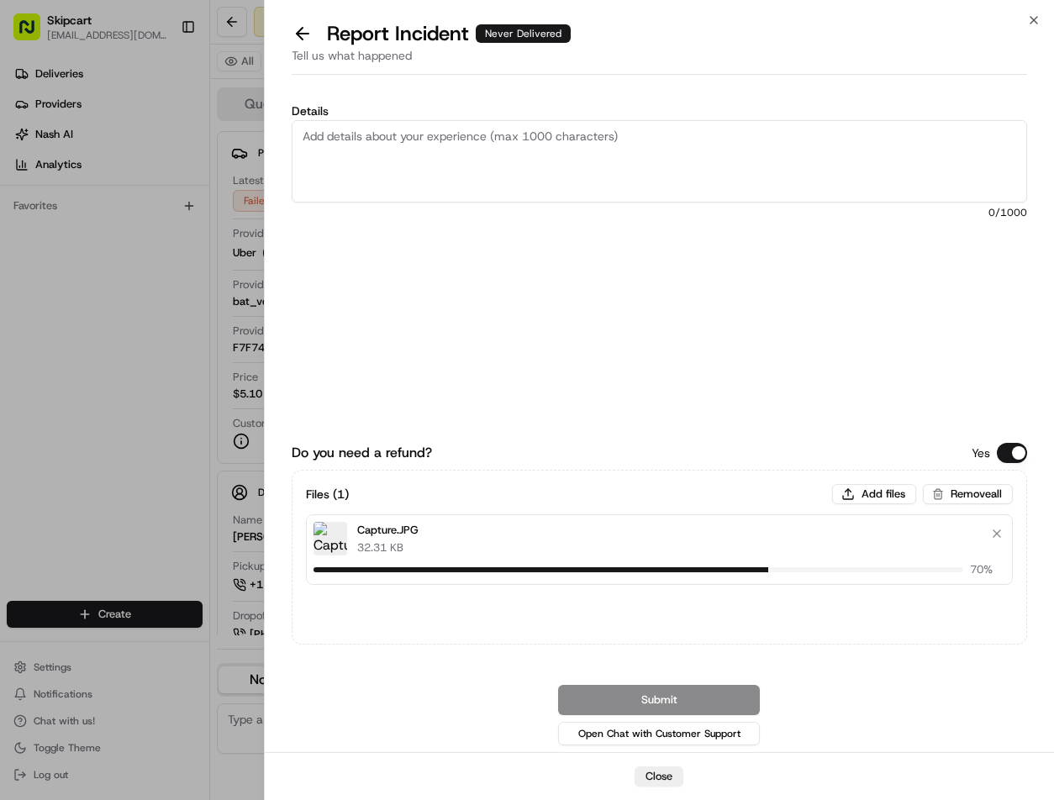
click at [596, 197] on textarea "Details" at bounding box center [660, 161] width 736 height 82
click at [539, 163] on textarea "Details" at bounding box center [660, 161] width 736 height 82
paste textarea "Customer reported non-delivery, driver cancelled of order after receiving items…"
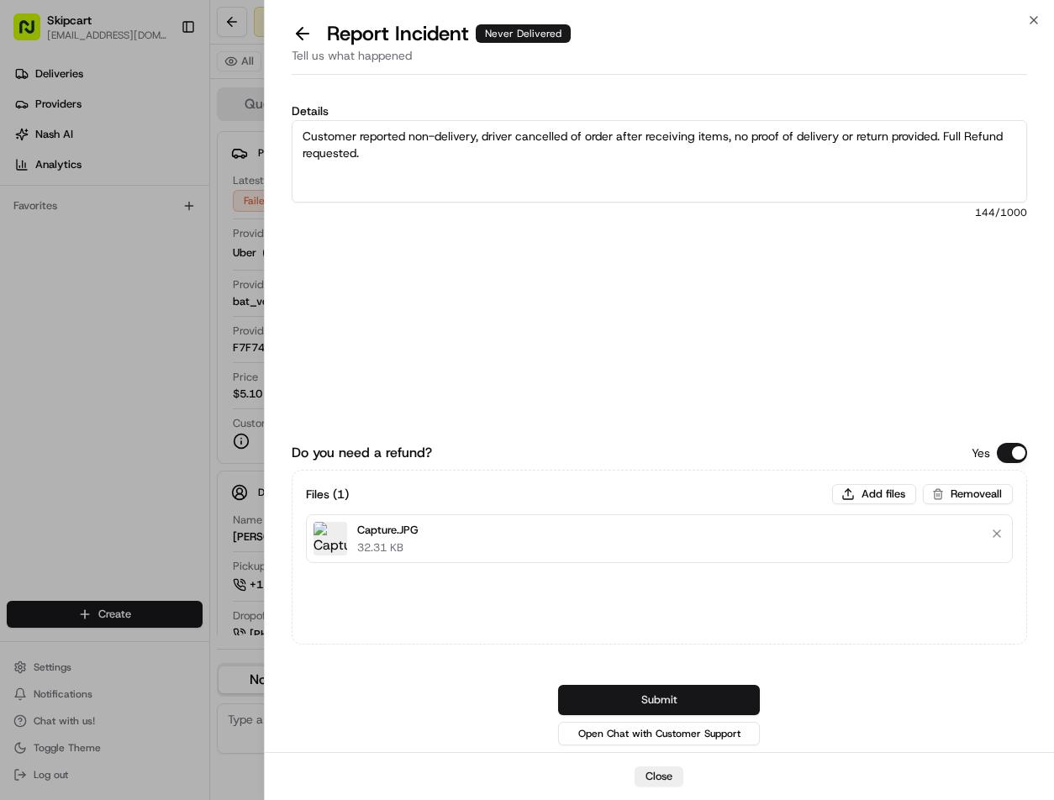
type textarea "Customer reported non-delivery, driver cancelled of order after receiving items…"
click at [634, 696] on button "Submit" at bounding box center [659, 700] width 202 height 30
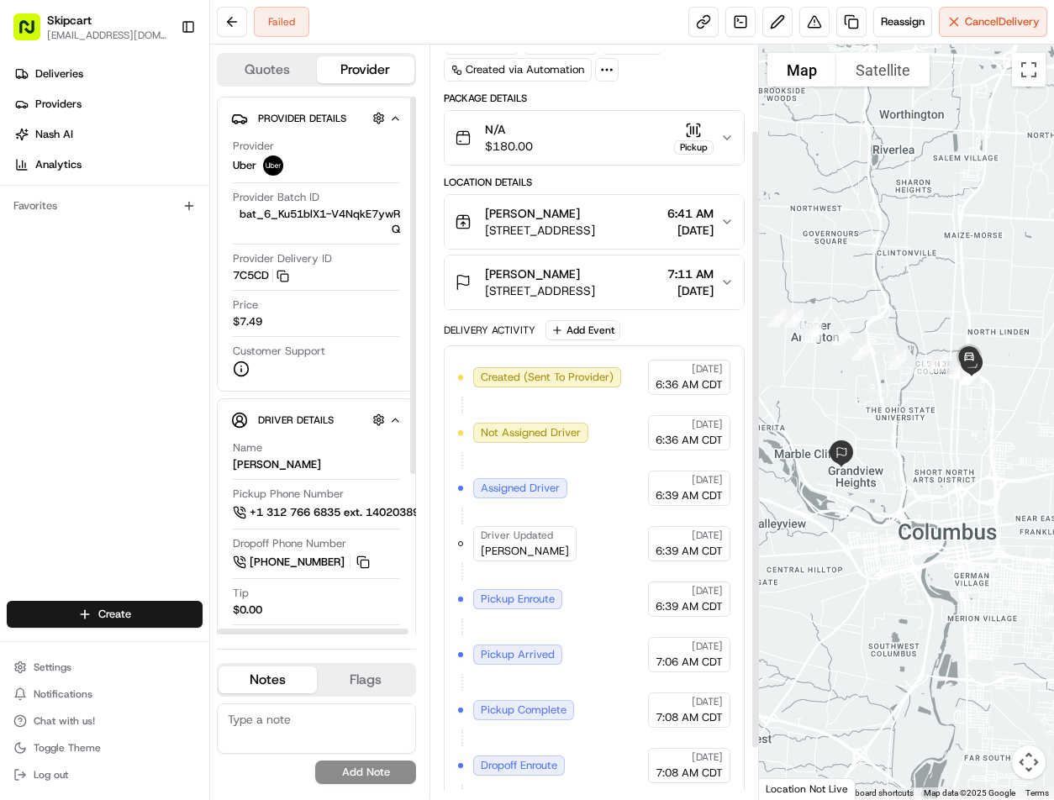
scroll to position [166, 0]
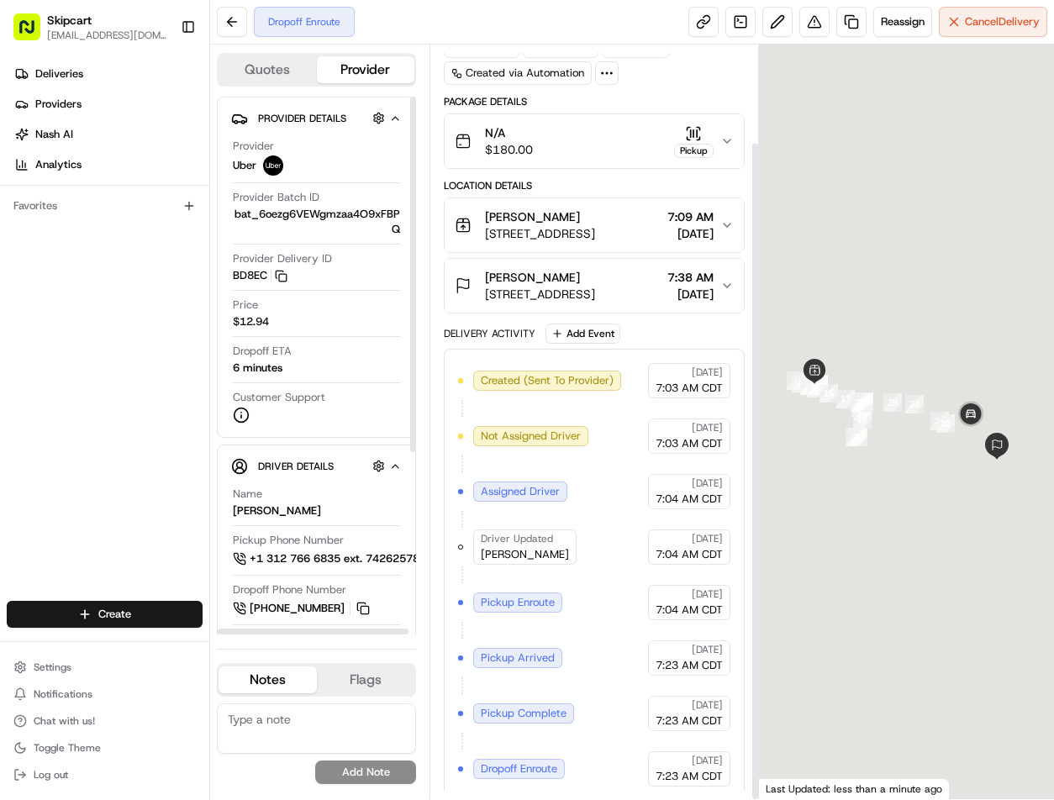
scroll to position [111, 0]
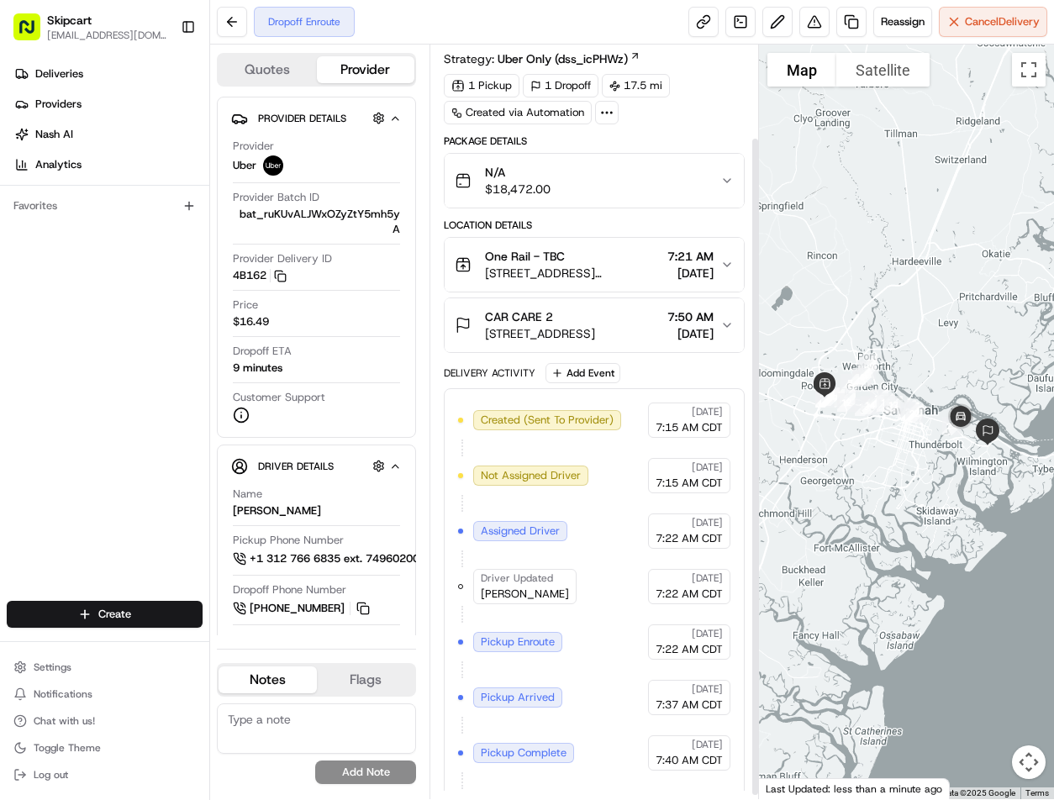
scroll to position [111, 0]
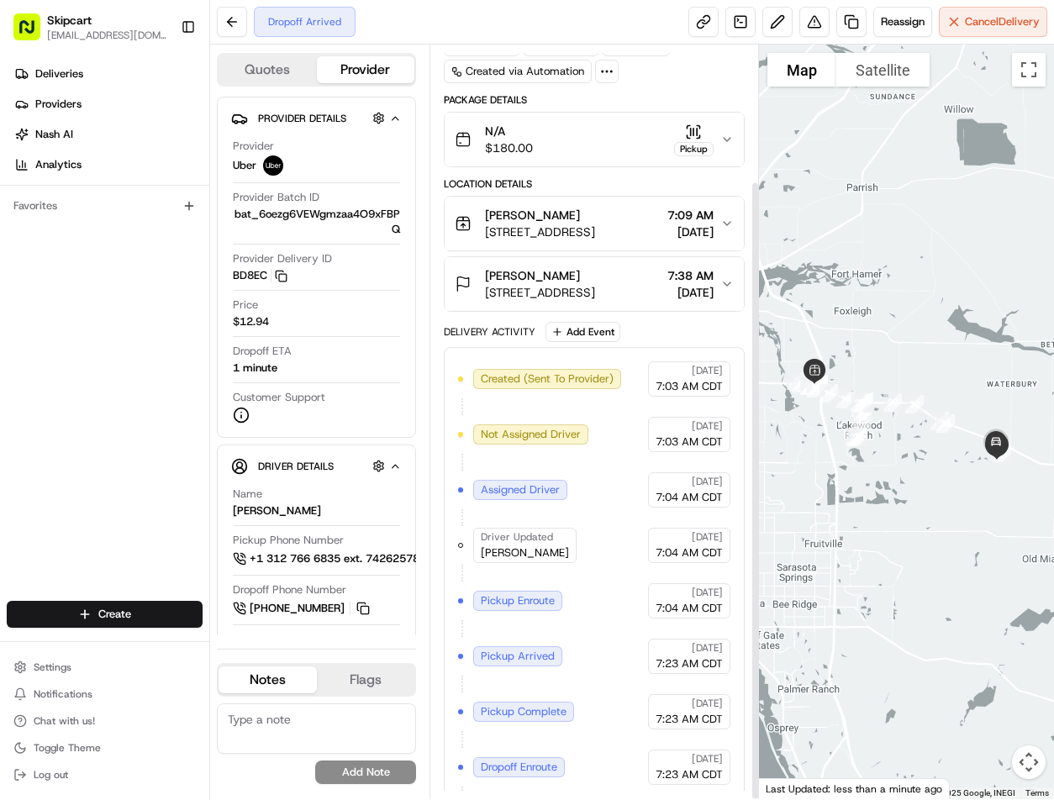
scroll to position [166, 0]
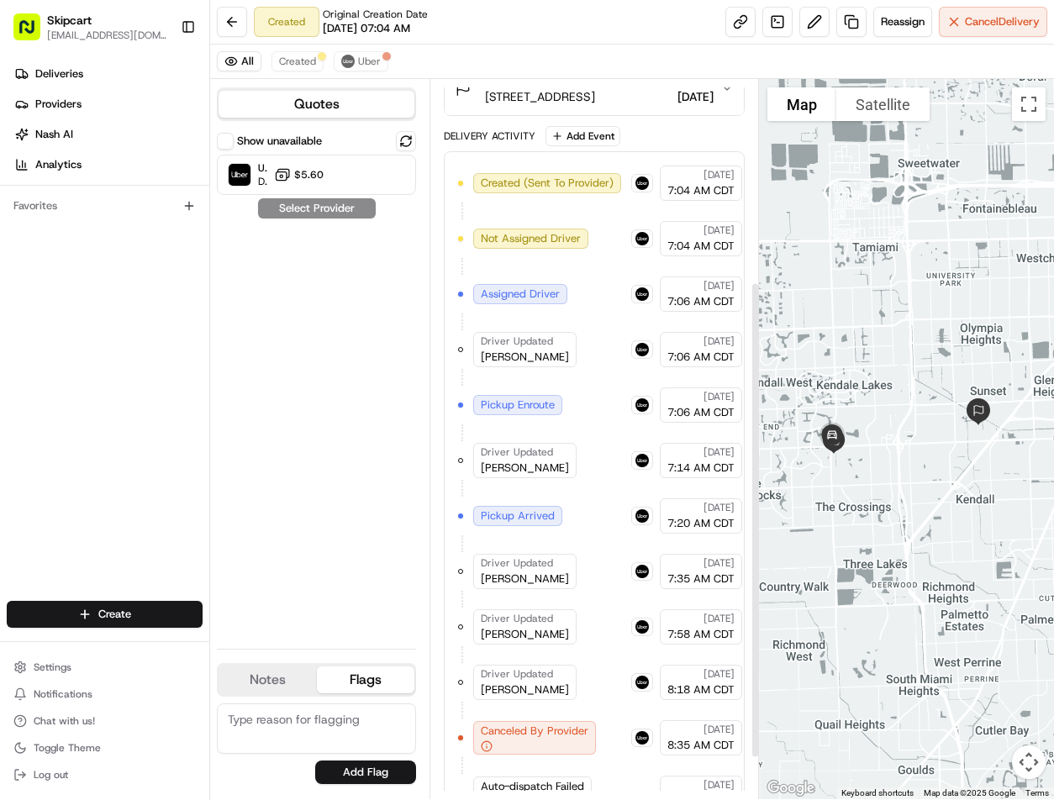
scroll to position [367, 0]
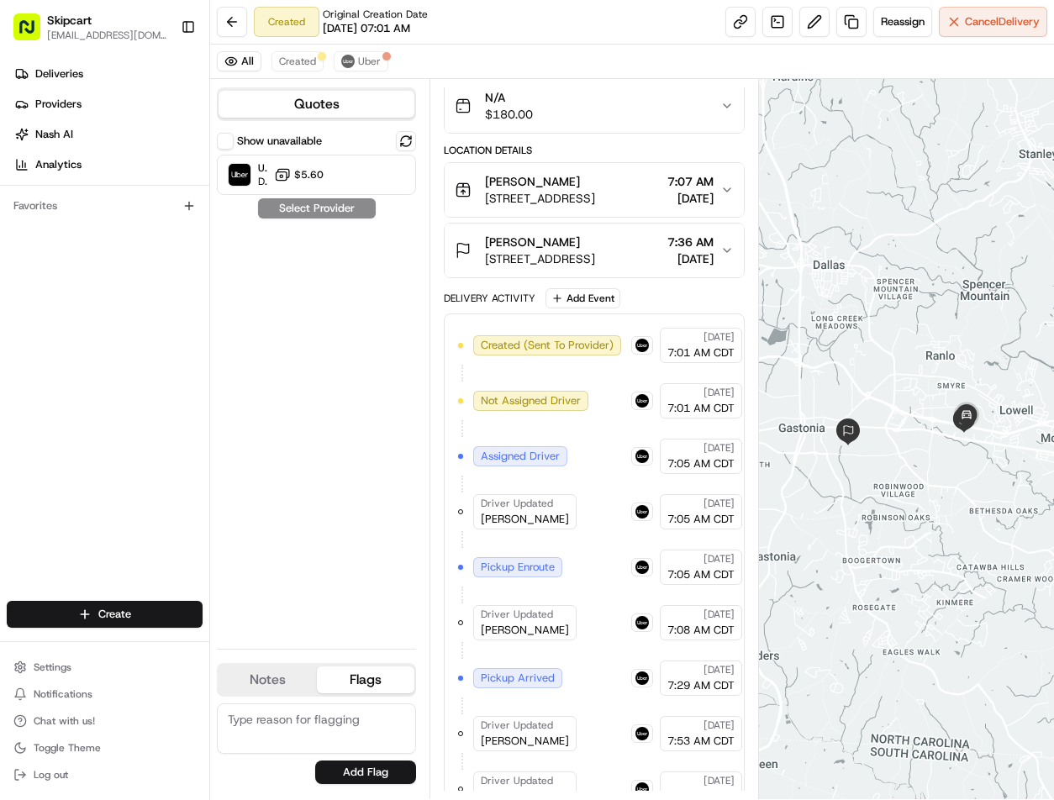
scroll to position [367, 0]
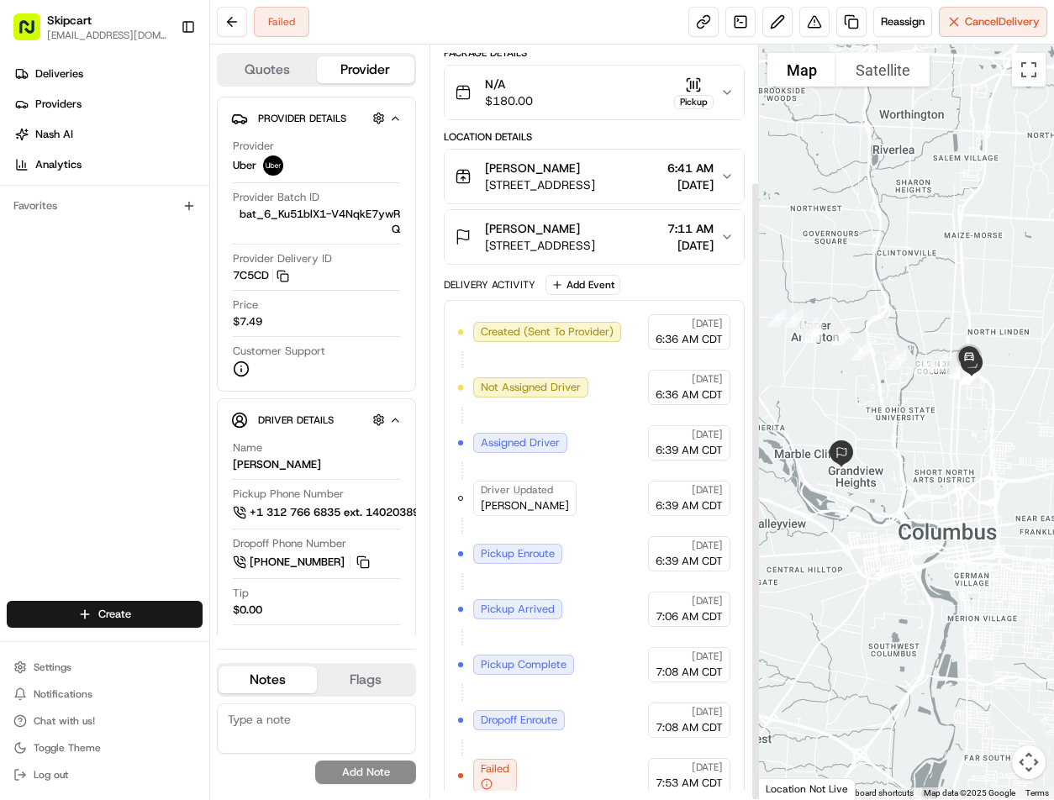
scroll to position [166, 0]
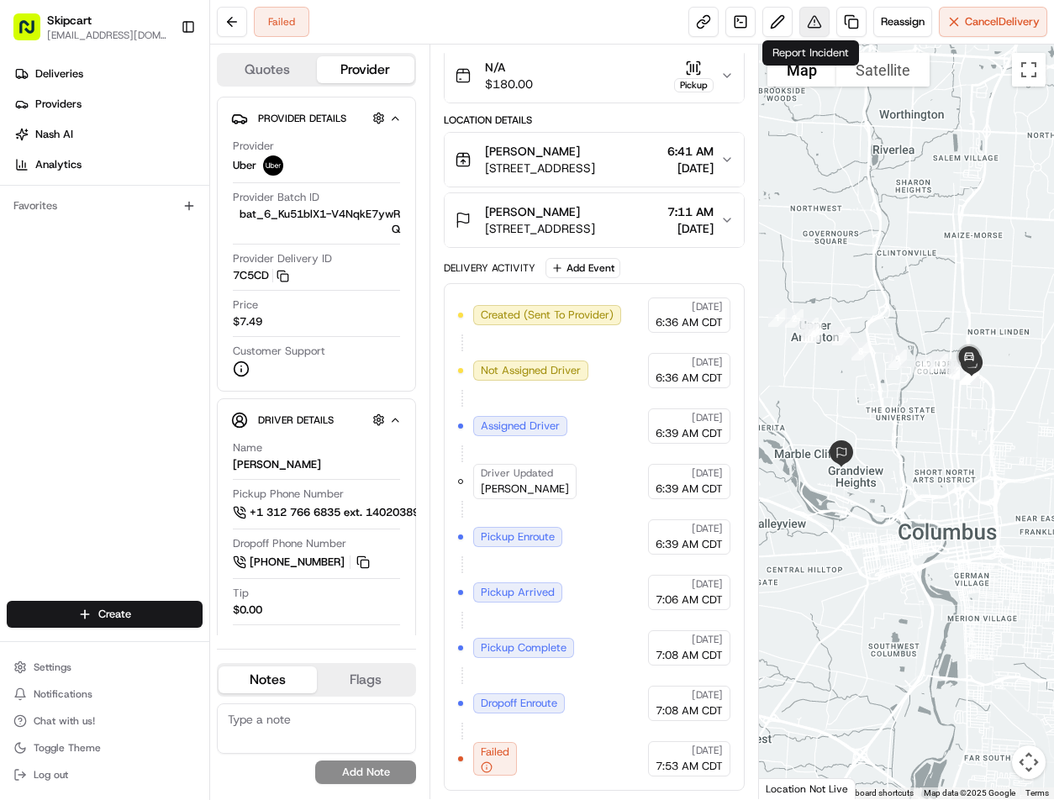
click at [799, 16] on button at bounding box center [814, 22] width 30 height 30
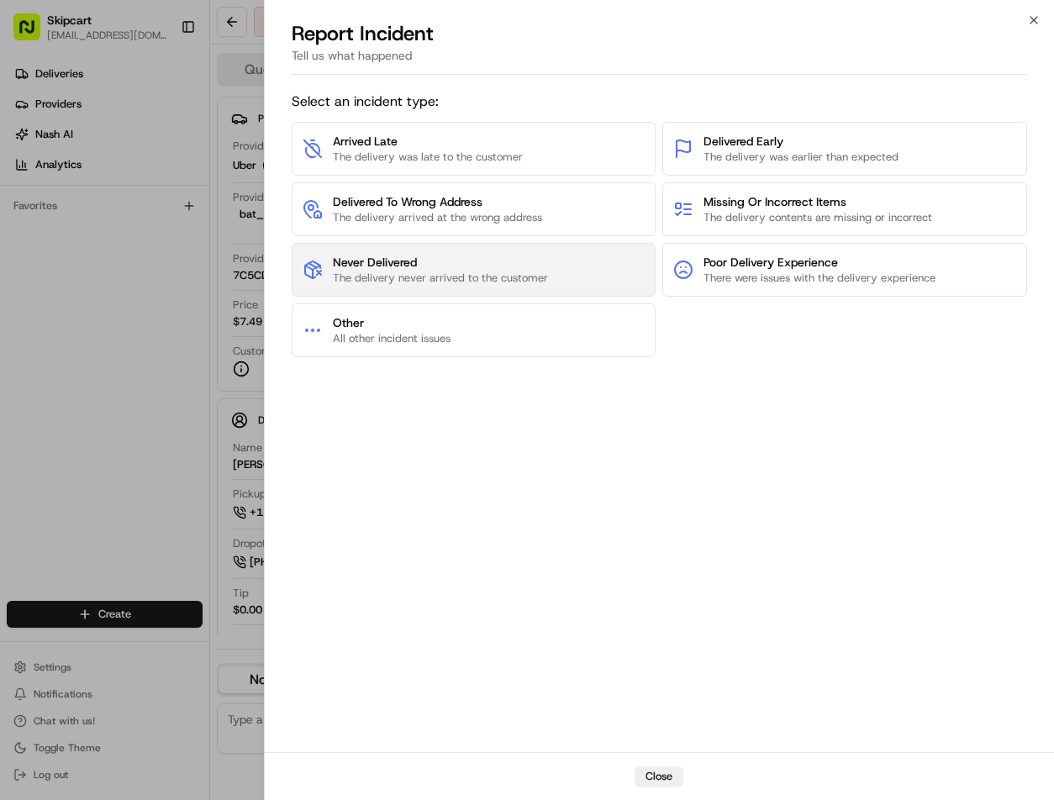
click at [505, 254] on span "Never Delivered" at bounding box center [440, 262] width 215 height 17
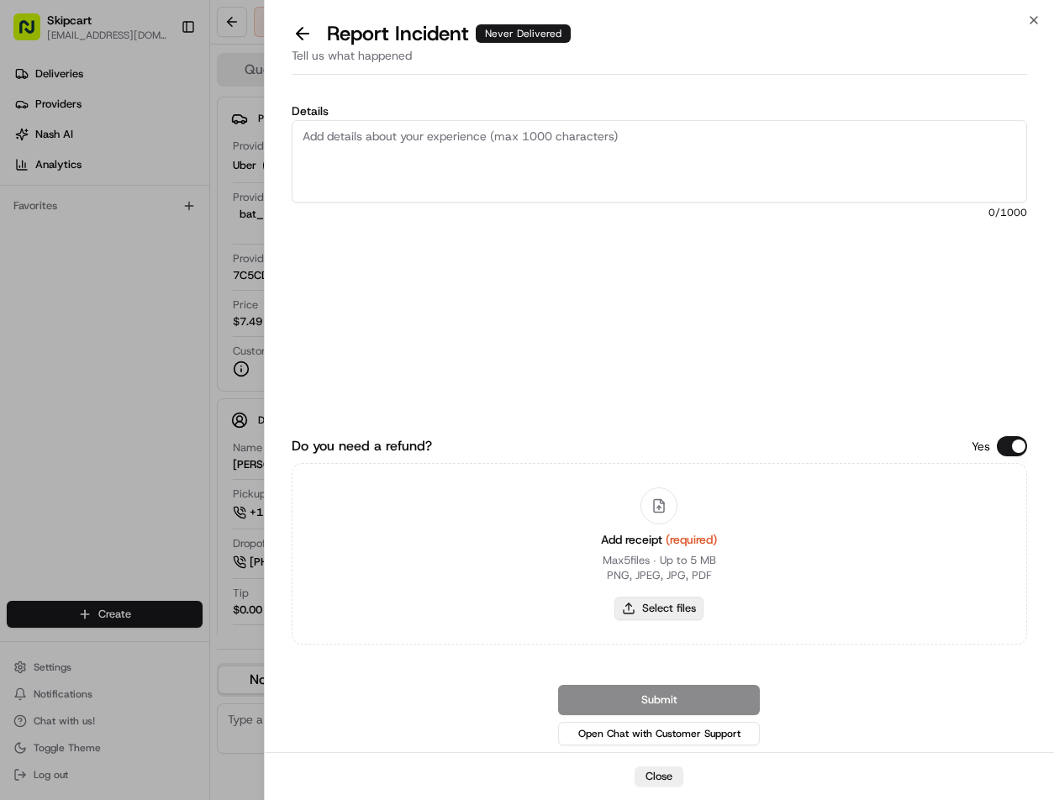
click at [649, 605] on button "Select files" at bounding box center [658, 609] width 89 height 24
type input "C:\fakepath\Capture.JPG"
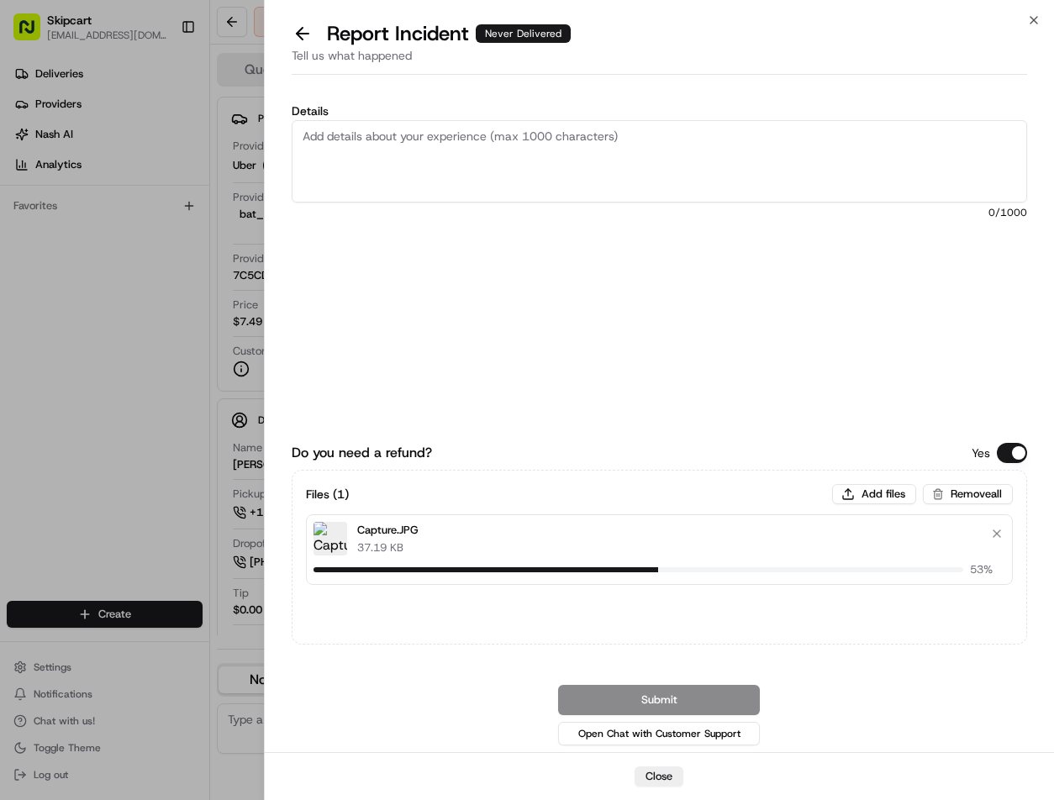
click at [510, 161] on textarea "Details" at bounding box center [660, 161] width 736 height 82
paste textarea "Customer reported non-delivery, driver cancelled of order after receiving items…"
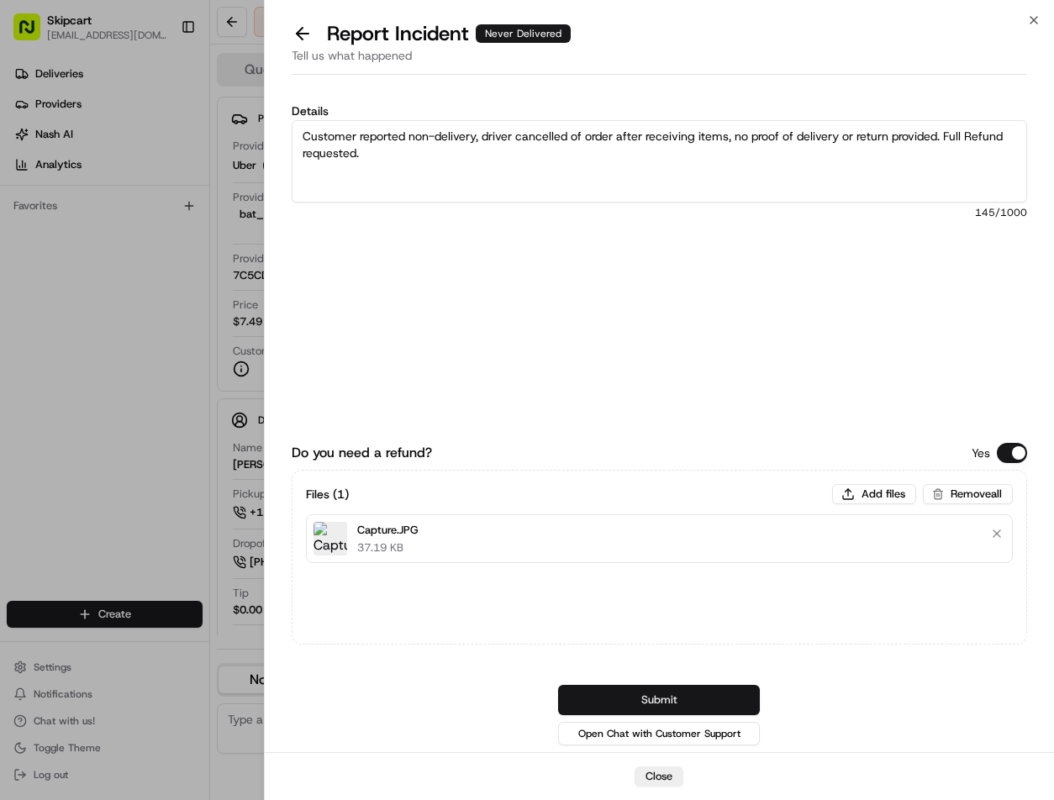
type textarea "Customer reported non-delivery, driver cancelled of order after receiving items…"
click at [649, 691] on button "Submit" at bounding box center [659, 700] width 202 height 30
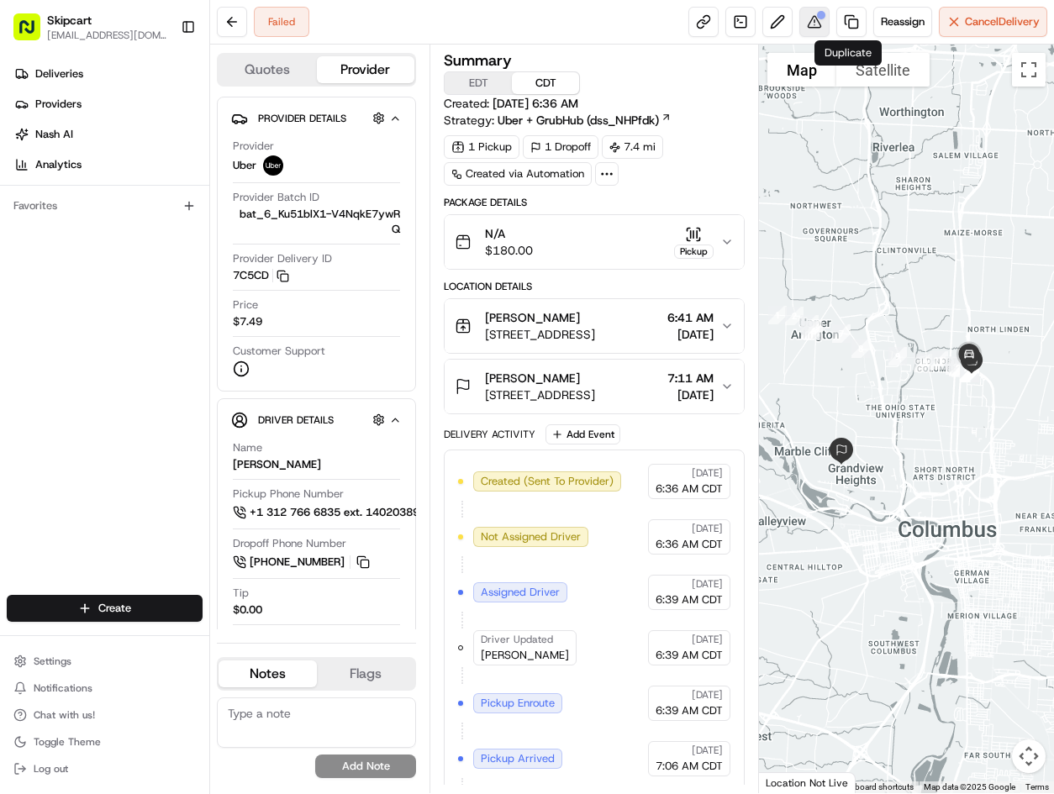
click at [817, 23] on button at bounding box center [814, 22] width 30 height 30
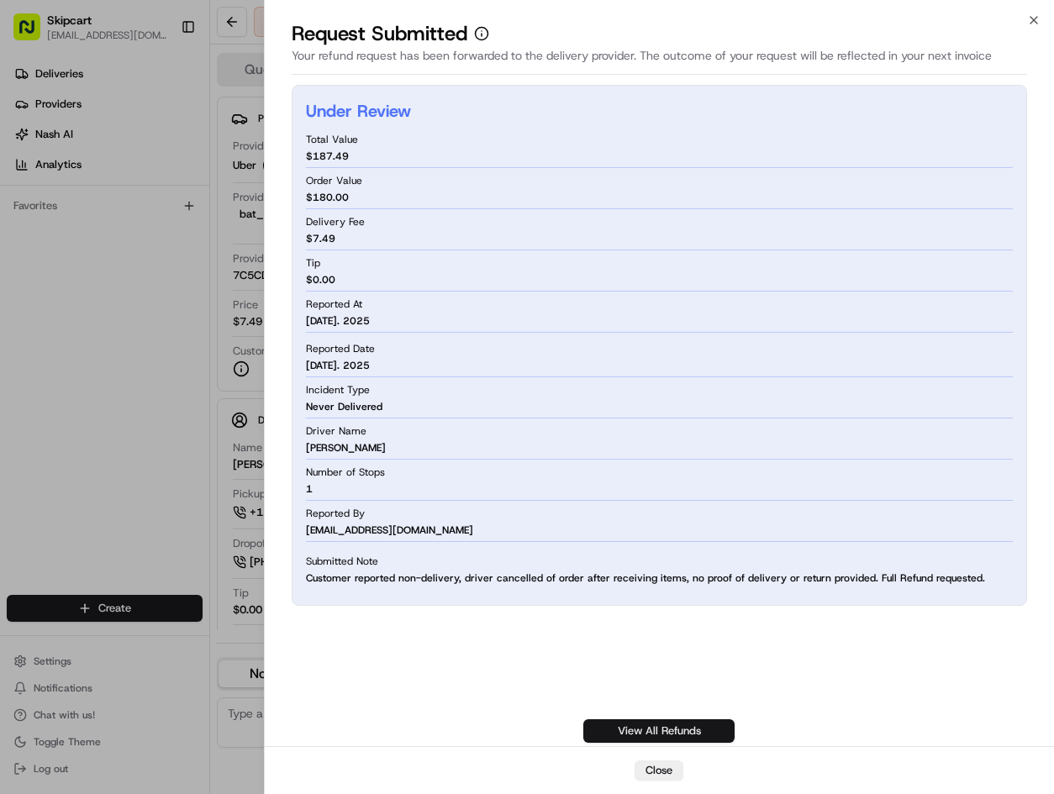
click at [630, 724] on link "View All Refunds" at bounding box center [658, 731] width 151 height 24
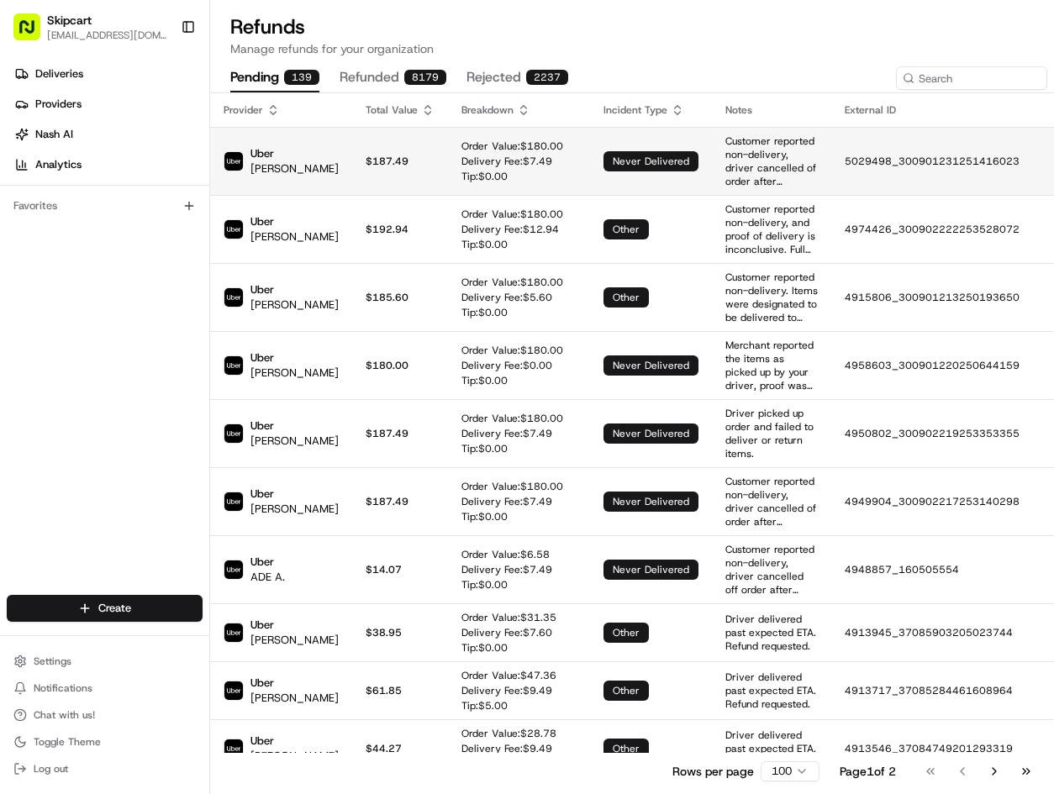
click at [884, 160] on p "5029498_300901231251416023" at bounding box center [1014, 161] width 340 height 13
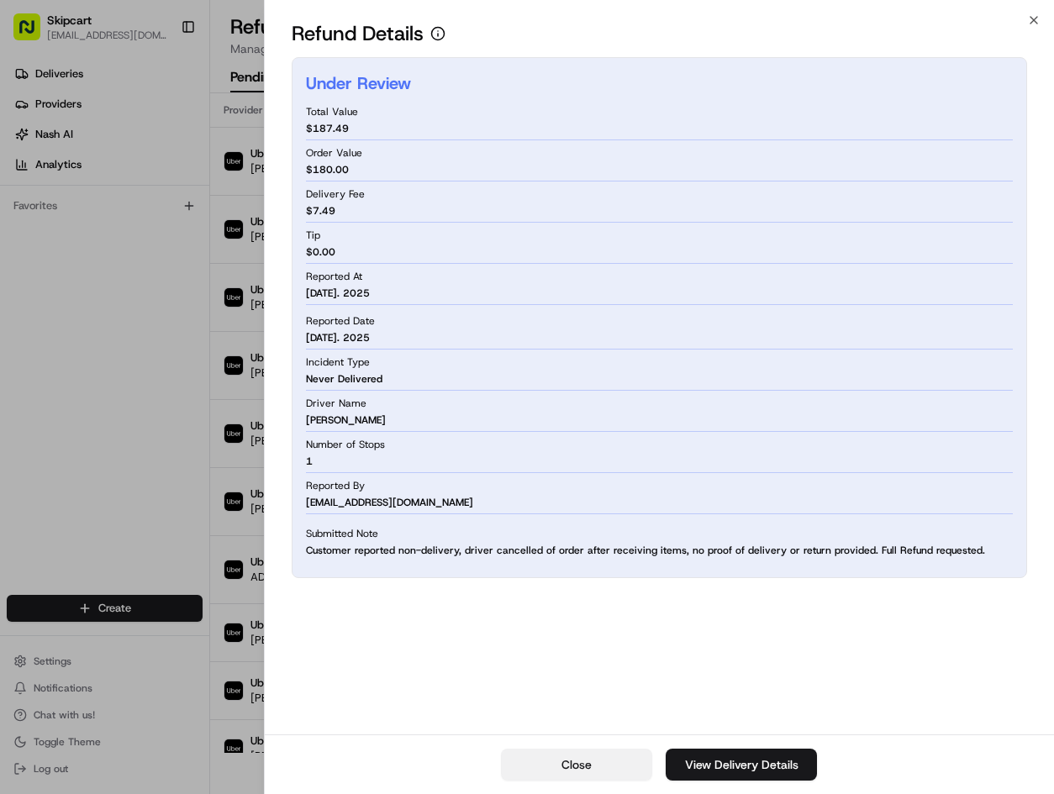
click at [593, 775] on button "Close" at bounding box center [576, 765] width 151 height 32
